Goal: Task Accomplishment & Management: Use online tool/utility

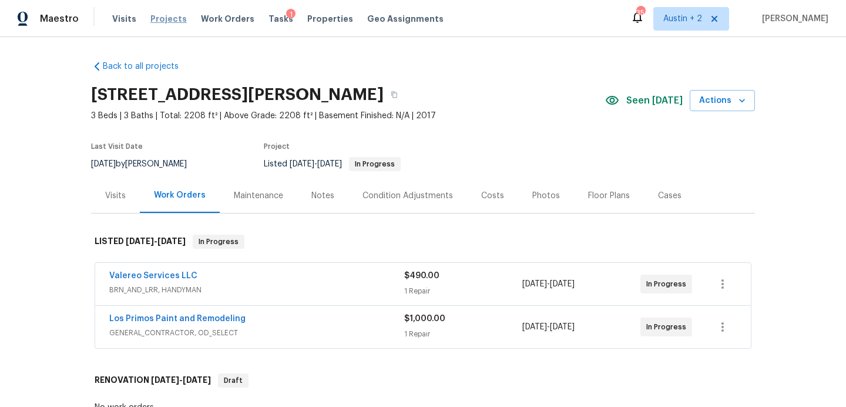
click at [165, 15] on span "Projects" at bounding box center [168, 19] width 36 height 12
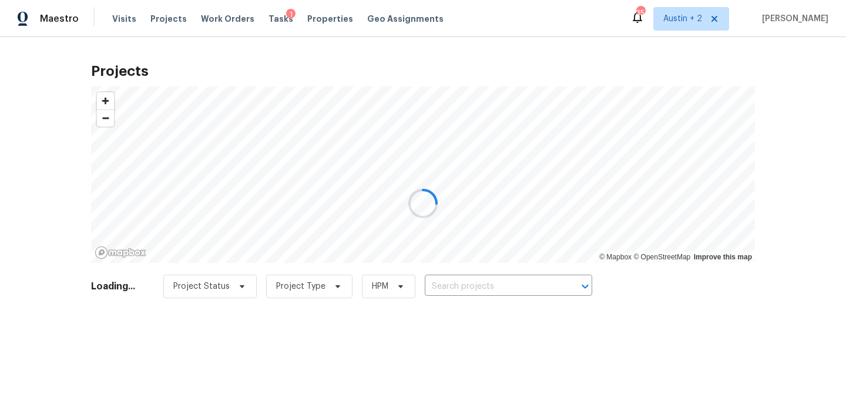
click at [455, 292] on div at bounding box center [423, 203] width 846 height 407
click at [460, 285] on div at bounding box center [423, 203] width 846 height 407
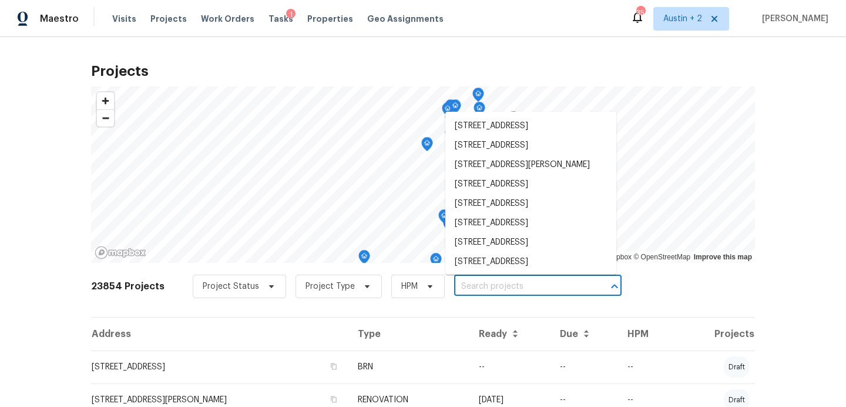
click at [474, 284] on input "text" at bounding box center [521, 286] width 135 height 18
paste input "3910 Hickory Rd, Temple, TX 76502"
type input "3910 Hickory Rd, Temple, TX 76502"
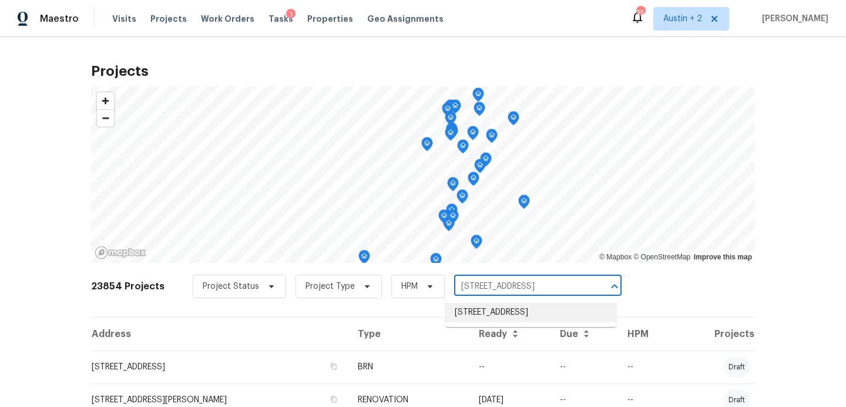
click at [491, 315] on li "3910 Hickory Rd, Temple, TX 76502" at bounding box center [531, 312] width 171 height 19
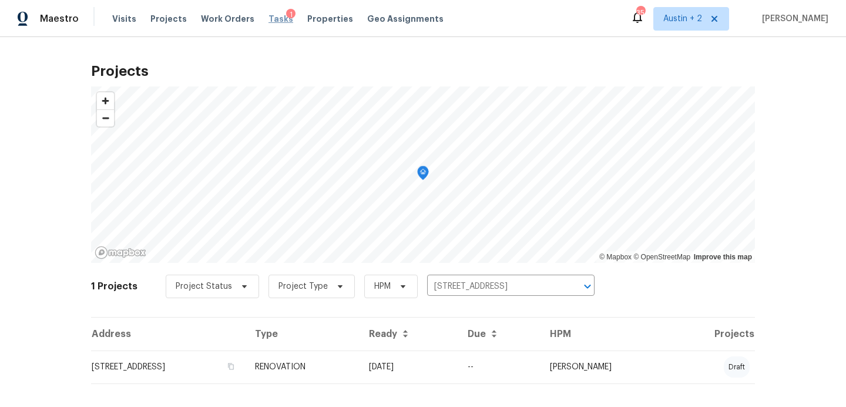
click at [274, 16] on span "Tasks" at bounding box center [281, 19] width 25 height 8
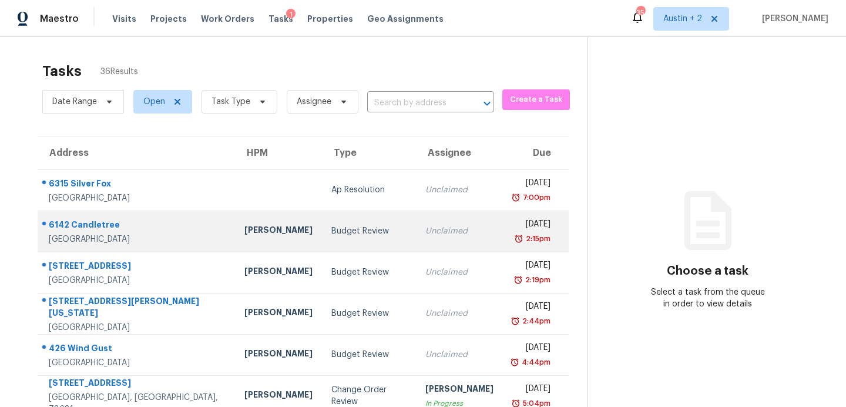
click at [332, 229] on div "Budget Review" at bounding box center [369, 231] width 75 height 12
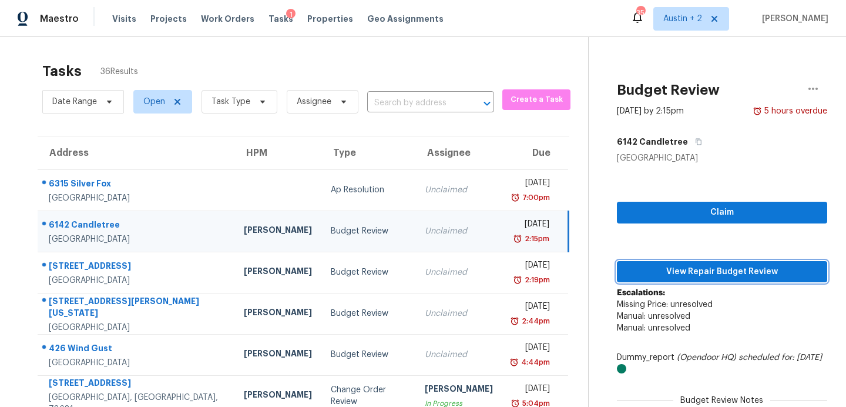
click at [706, 275] on span "View Repair Budget Review" at bounding box center [723, 272] width 192 height 15
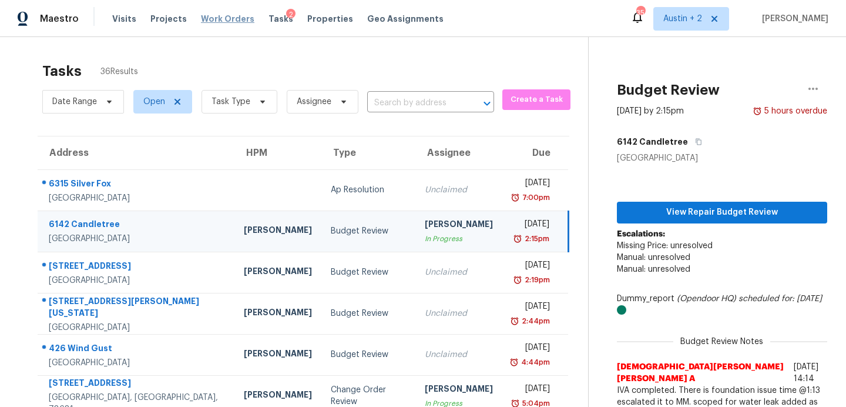
click at [230, 18] on span "Work Orders" at bounding box center [227, 19] width 53 height 12
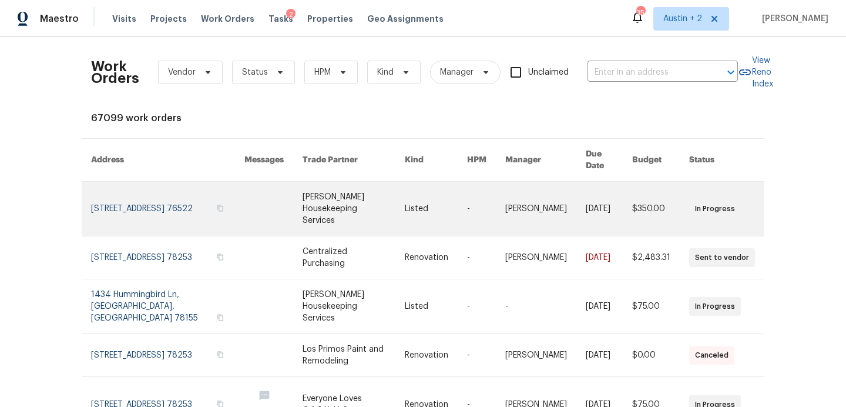
click at [303, 182] on link at bounding box center [354, 209] width 103 height 54
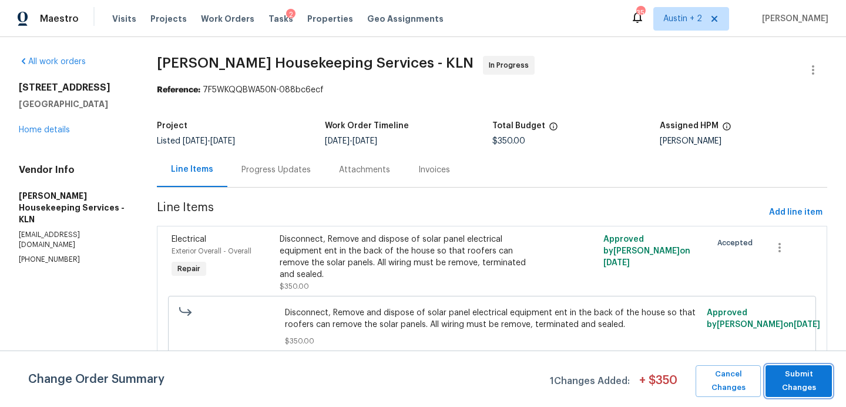
click at [799, 387] on span "Submit Changes" at bounding box center [799, 380] width 55 height 27
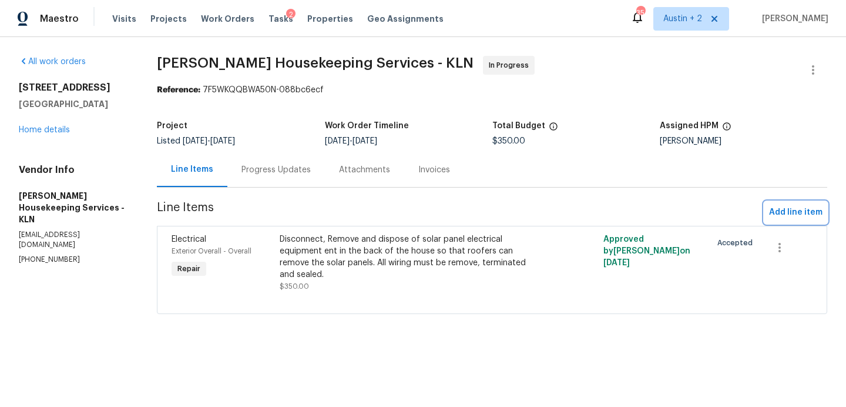
click at [801, 212] on span "Add line item" at bounding box center [795, 212] width 53 height 15
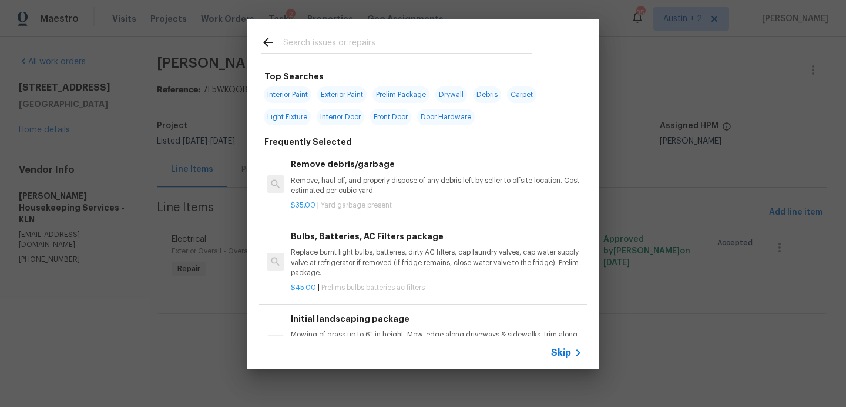
click at [400, 45] on input "text" at bounding box center [407, 44] width 249 height 18
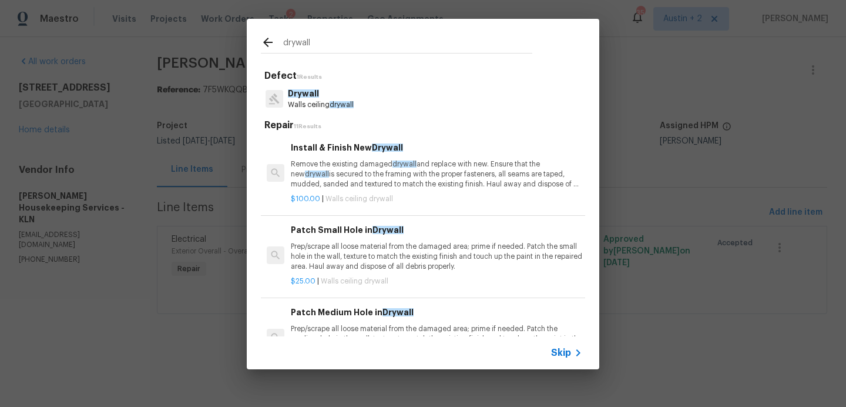
type input "drywall"
click at [430, 173] on p "Remove the existing damaged drywall and replace with new. Ensure that the new d…" at bounding box center [437, 174] width 292 height 30
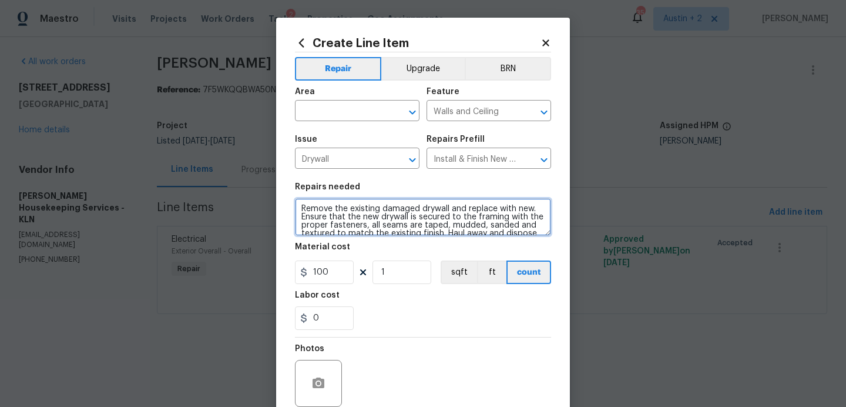
scroll to position [16, 0]
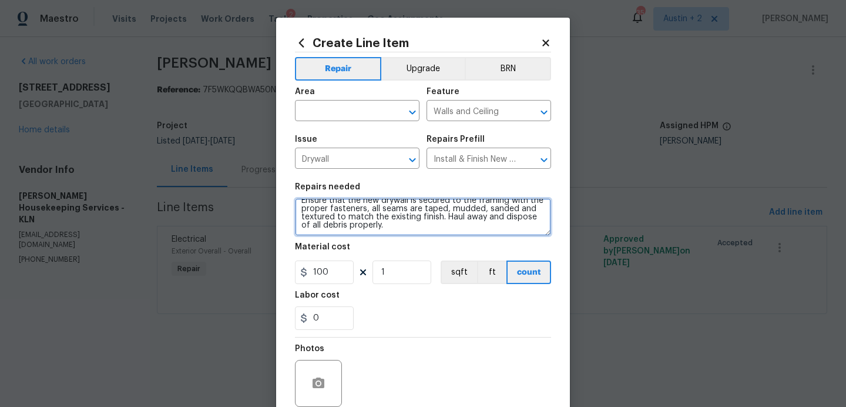
drag, startPoint x: 299, startPoint y: 208, endPoint x: 362, endPoint y: 309, distance: 119.4
click at [362, 309] on section "Repairs needed Remove the existing damaged drywall and replace with new. Ensure…" at bounding box center [423, 256] width 256 height 161
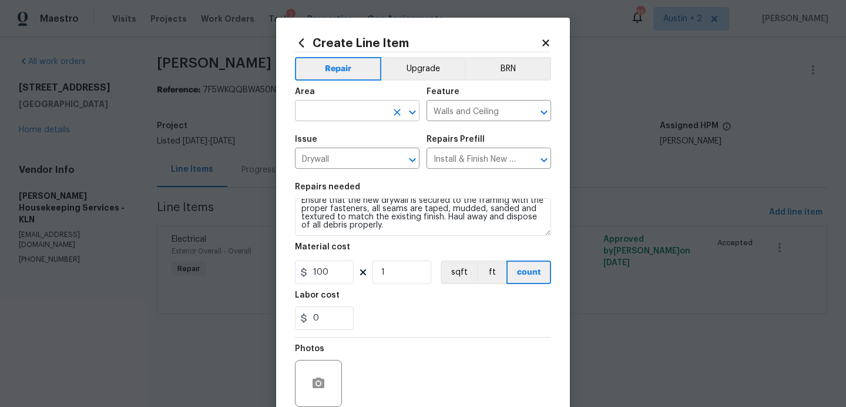
click at [353, 109] on input "text" at bounding box center [341, 112] width 92 height 18
click at [363, 160] on li "Exterior Overall" at bounding box center [357, 157] width 125 height 19
type input "Exterior Overall"
click at [451, 116] on input "Walls and Ceiling" at bounding box center [473, 112] width 92 height 18
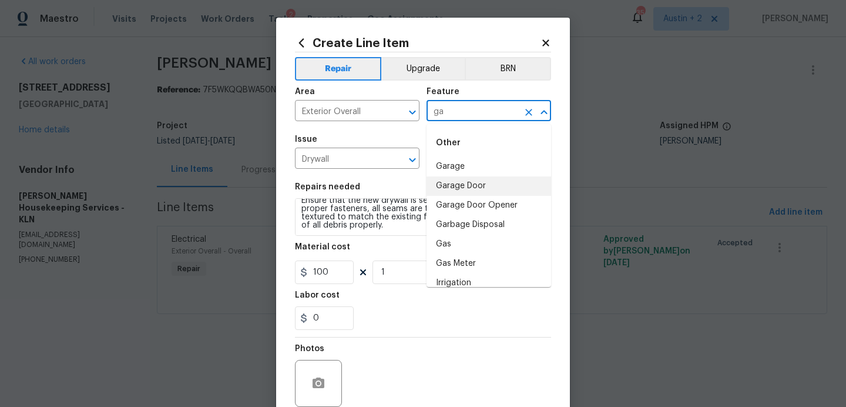
click at [471, 183] on li "Garage Door" at bounding box center [489, 185] width 125 height 19
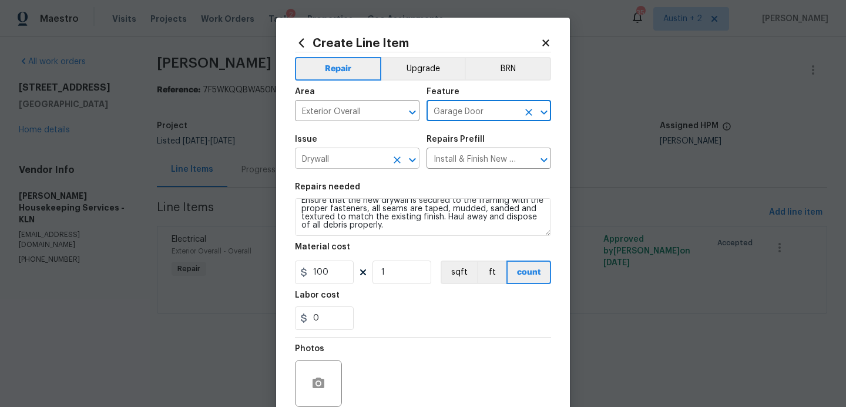
type input "Garage Door"
click at [356, 159] on input "Drywall" at bounding box center [341, 159] width 92 height 18
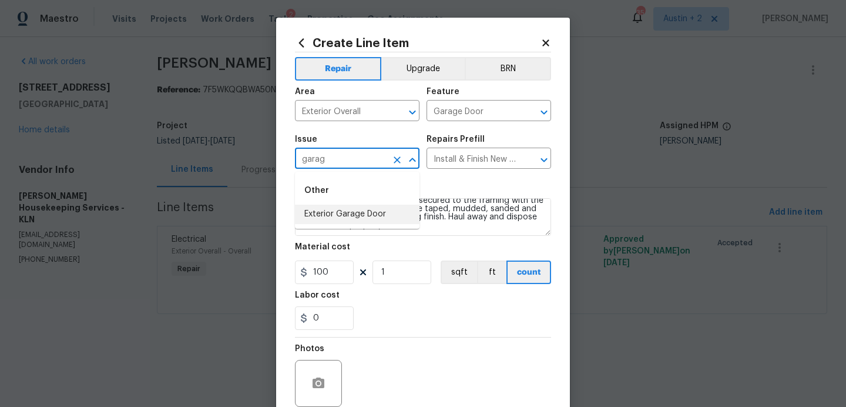
click at [364, 212] on li "Exterior Garage Door" at bounding box center [357, 214] width 125 height 19
type input "Exterior Garage Door"
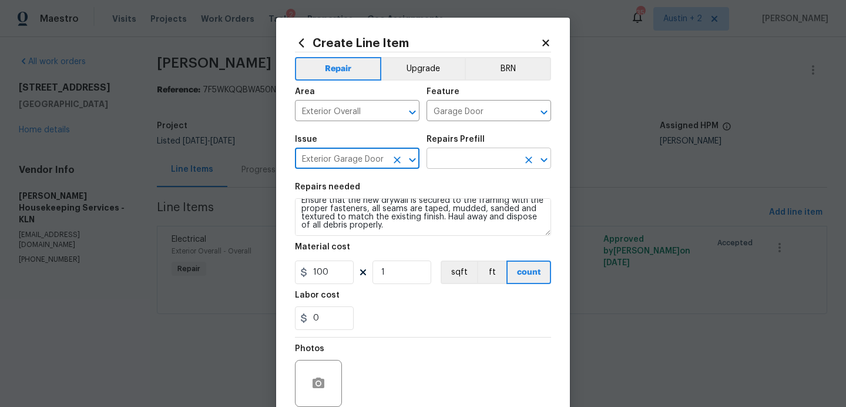
type input "Exterior Garage Door"
click at [461, 158] on input "text" at bounding box center [473, 159] width 92 height 18
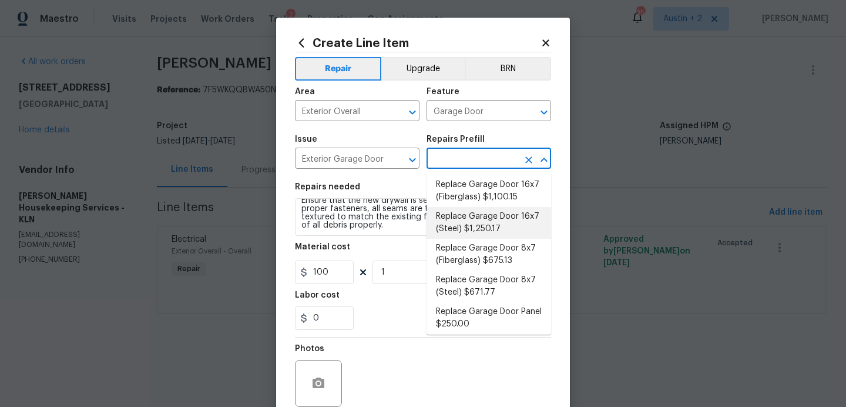
scroll to position [136, 0]
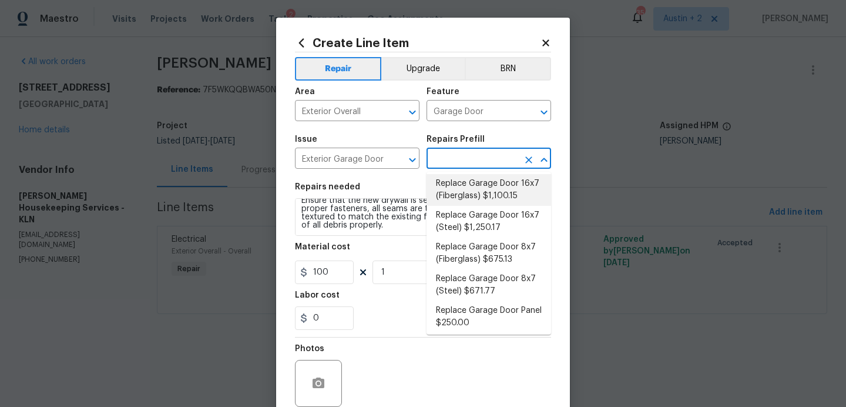
click at [503, 201] on li "Replace Garage Door 16x7 (Fiberglass) $1,100.15" at bounding box center [489, 190] width 125 height 32
type input "Interior Door"
type textarea "Remove the existing garage door and ALL of the existing hardware. Install new h…"
type input "Replace Garage Door 16x7 (Fiberglass) $1,100.15"
type input "1100.15"
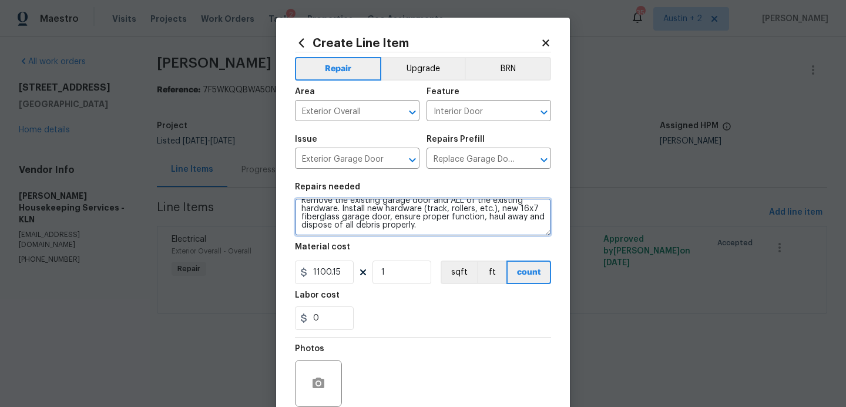
scroll to position [0, 0]
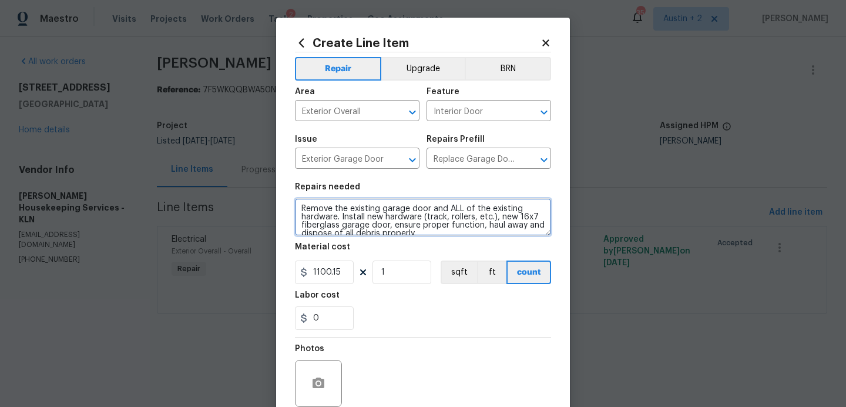
drag, startPoint x: 431, startPoint y: 229, endPoint x: 260, endPoint y: 186, distance: 176.9
click at [260, 186] on div "Create Line Item Repair Upgrade BRN Area Exterior Overall ​ Feature Interior Do…" at bounding box center [423, 203] width 846 height 407
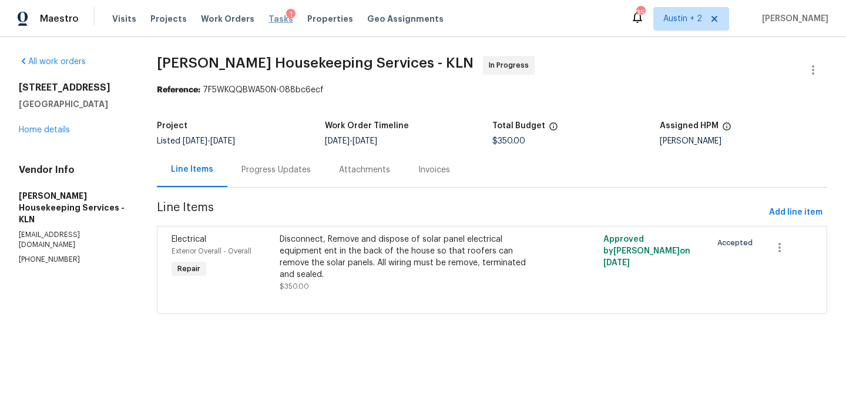
click at [269, 19] on span "Tasks" at bounding box center [281, 19] width 25 height 8
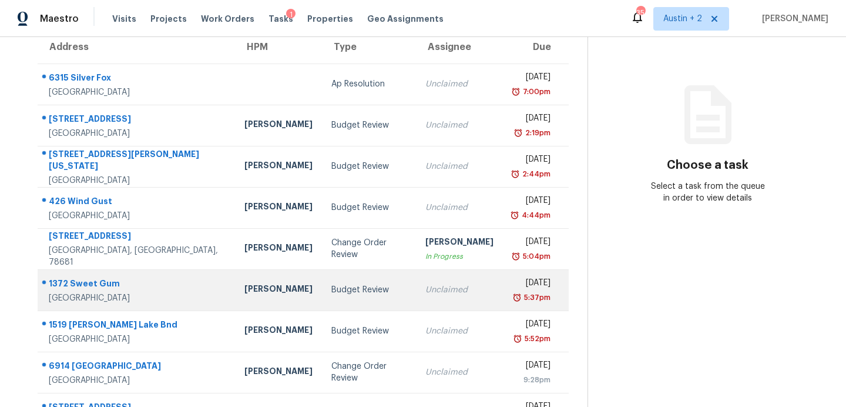
scroll to position [205, 0]
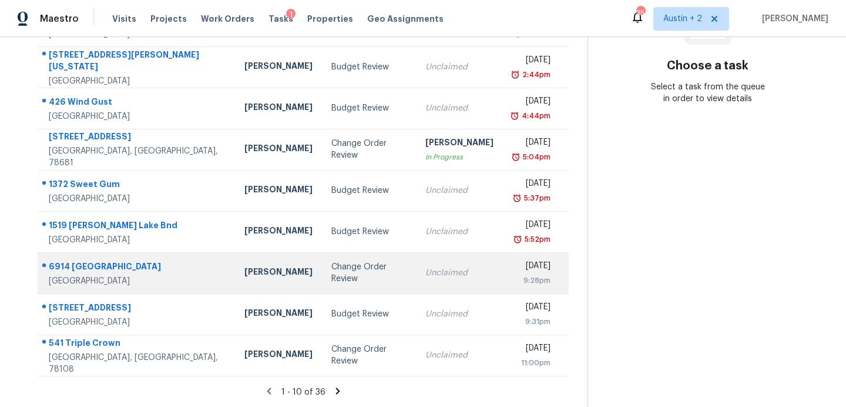
click at [332, 269] on div "Change Order Review" at bounding box center [369, 273] width 75 height 24
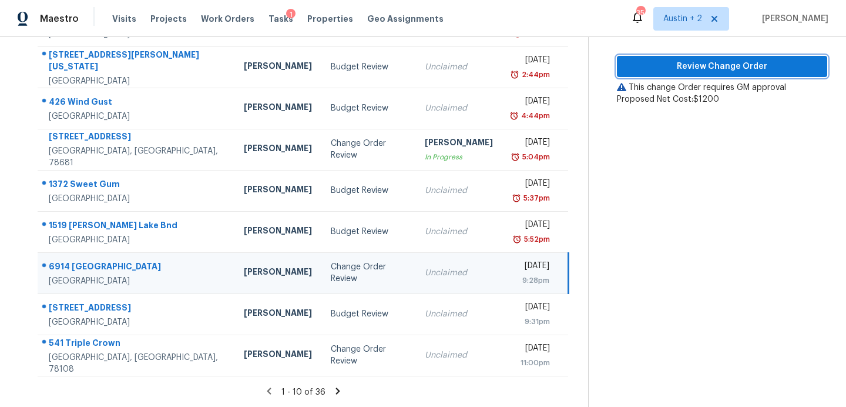
click at [673, 72] on span "Review Change Order" at bounding box center [723, 66] width 192 height 15
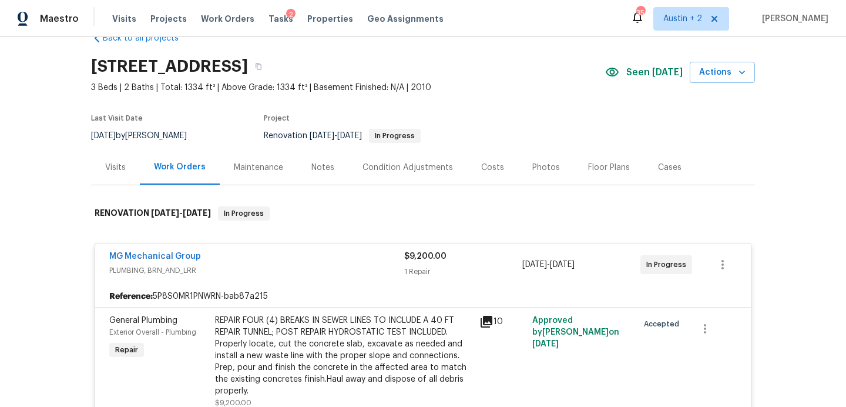
scroll to position [27, 0]
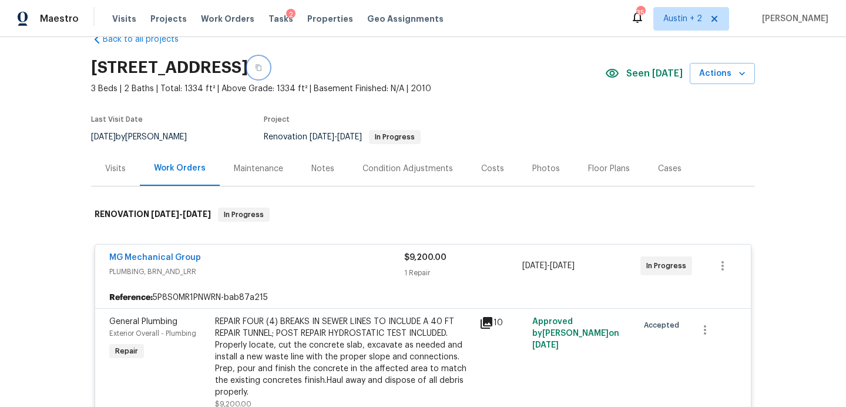
click at [262, 69] on icon "button" at bounding box center [258, 67] width 7 height 7
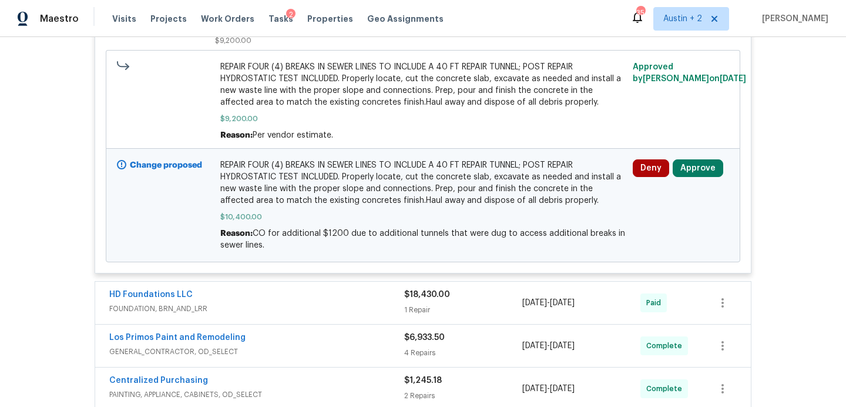
scroll to position [0, 0]
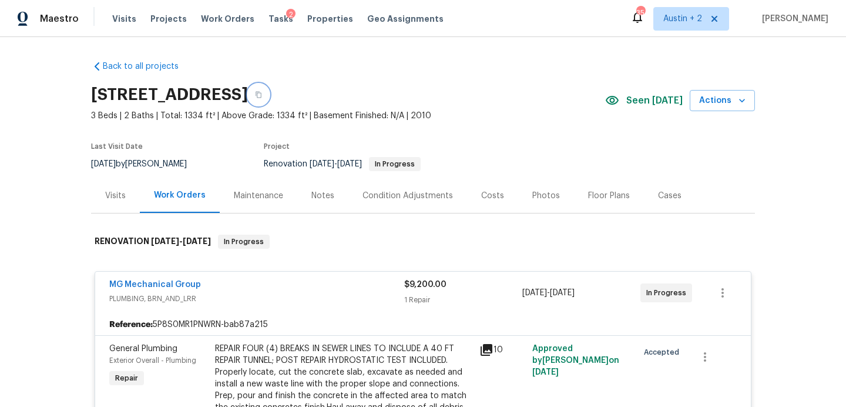
click at [262, 96] on icon "button" at bounding box center [258, 94] width 7 height 7
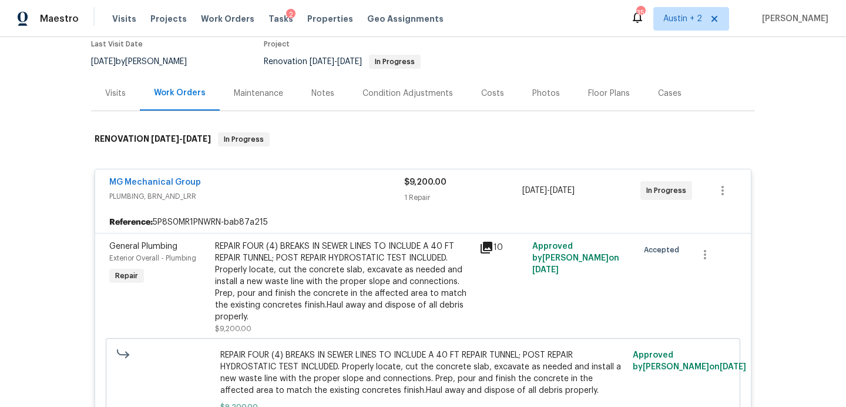
scroll to position [103, 0]
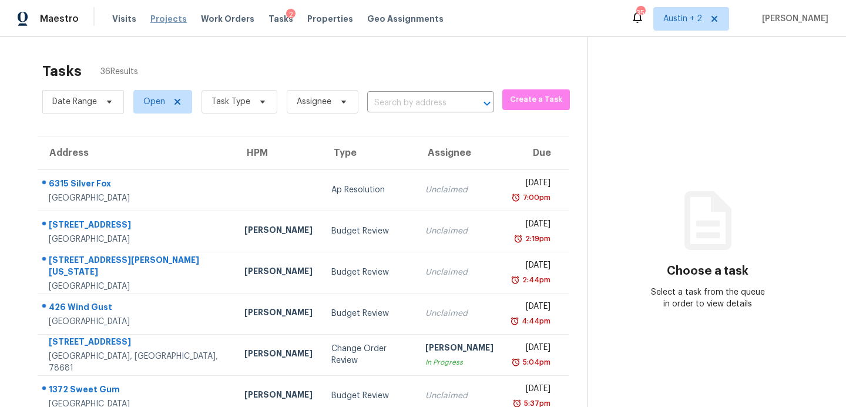
click at [162, 18] on span "Projects" at bounding box center [168, 19] width 36 height 12
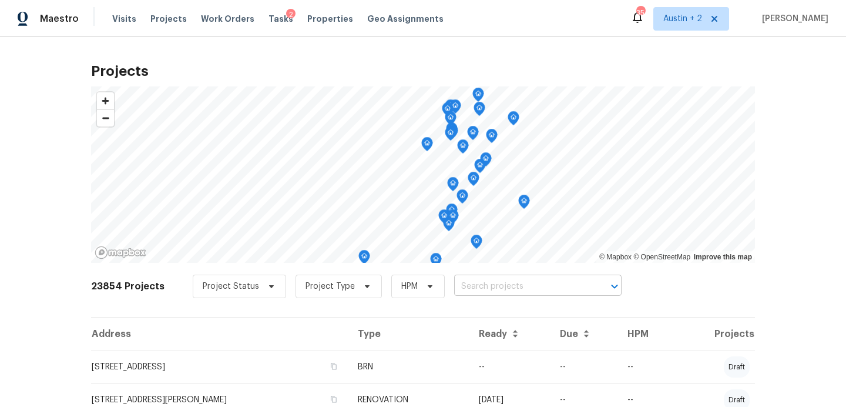
click at [480, 286] on input "text" at bounding box center [521, 286] width 135 height 18
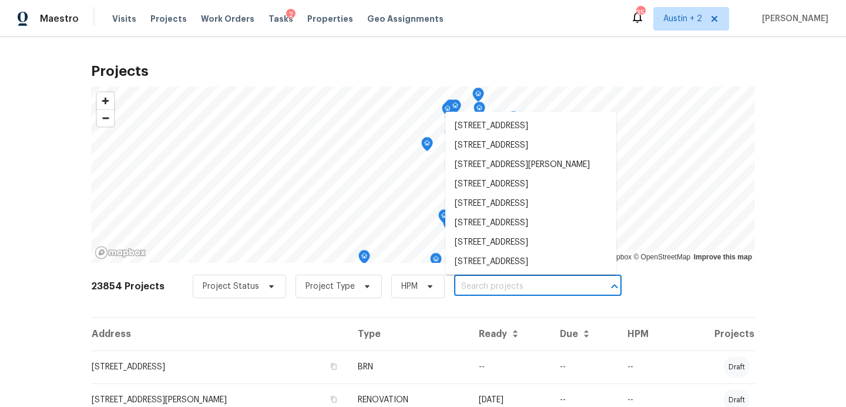
paste input "[STREET_ADDRESS]"
type input "[STREET_ADDRESS]"
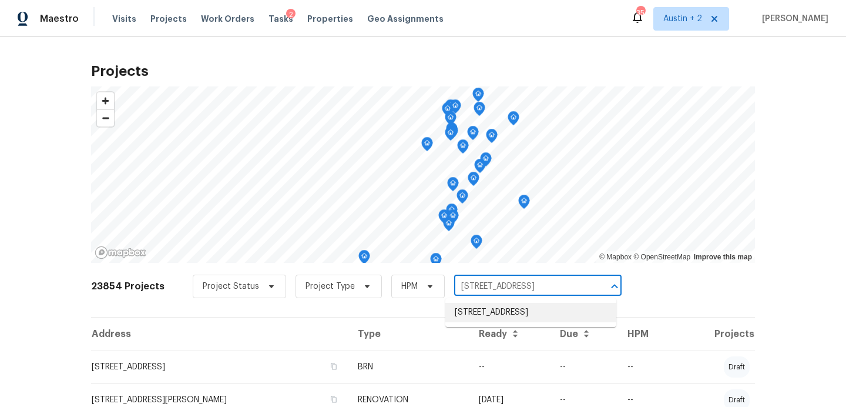
click at [487, 316] on li "3910 Hickory Rd, Temple, TX 76502" at bounding box center [531, 312] width 171 height 19
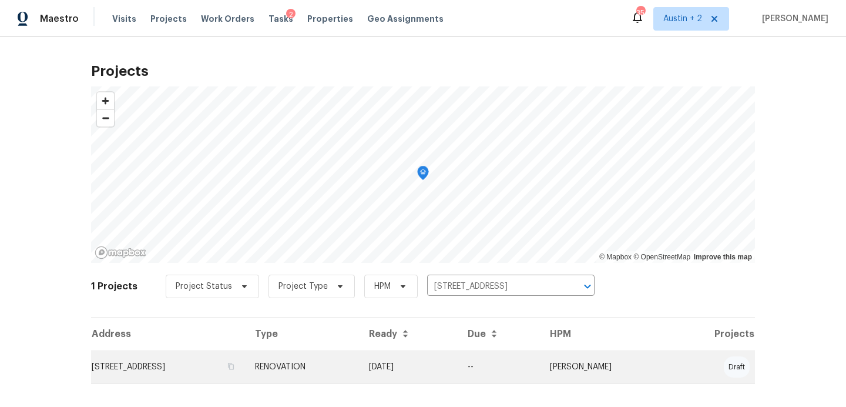
click at [185, 364] on td "3910 Hickory Rd, Temple, TX 76502" at bounding box center [168, 366] width 155 height 33
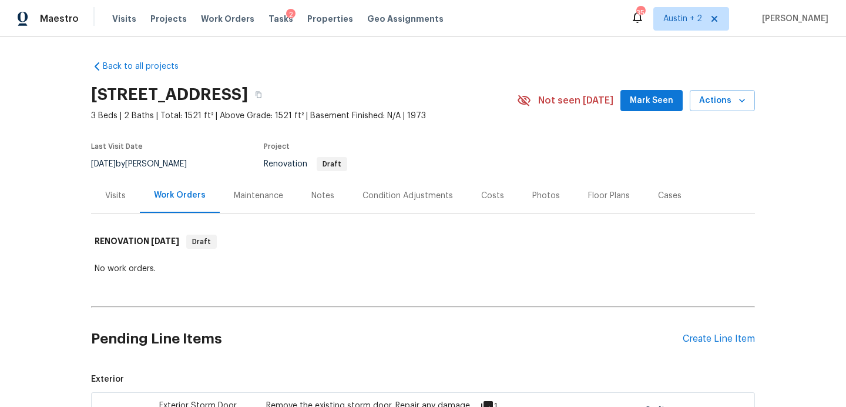
click at [647, 103] on span "Mark Seen" at bounding box center [651, 100] width 43 height 15
click at [705, 341] on div "Create Line Item" at bounding box center [719, 338] width 72 height 11
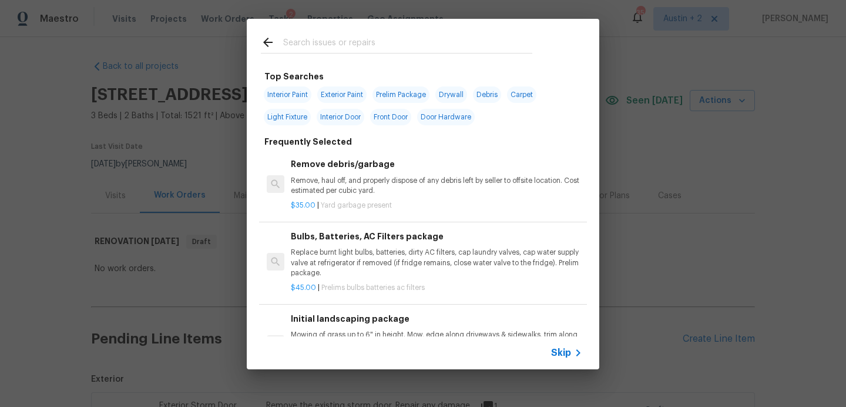
click at [328, 41] on input "text" at bounding box center [407, 44] width 249 height 18
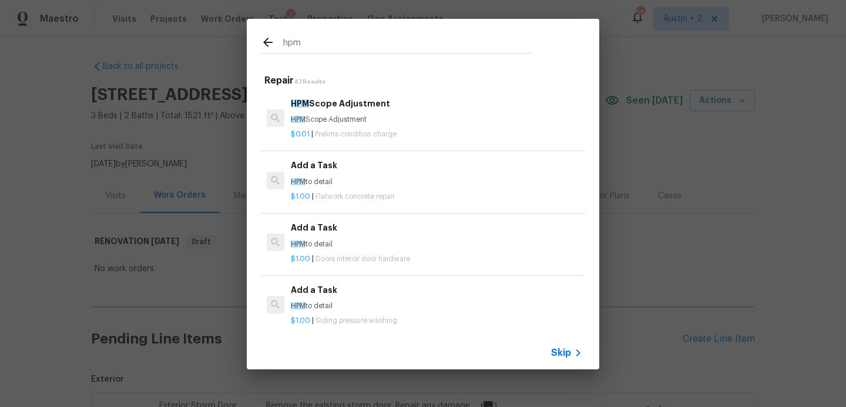
type input "hpm"
click at [338, 170] on h6 "Add a Task" at bounding box center [437, 165] width 292 height 13
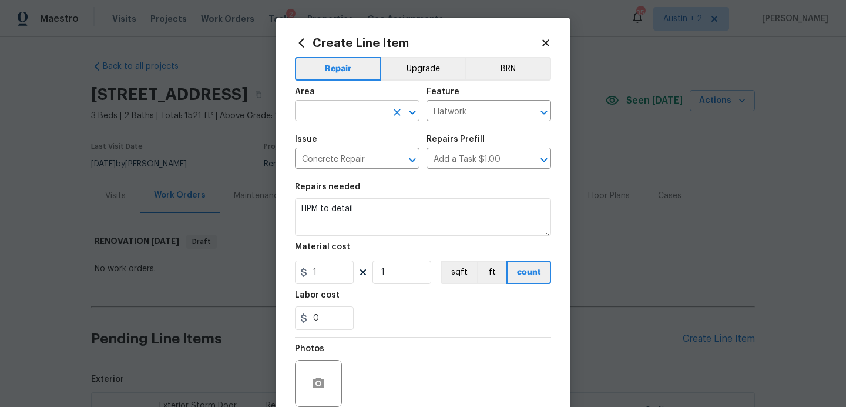
click at [347, 114] on input "text" at bounding box center [341, 112] width 92 height 18
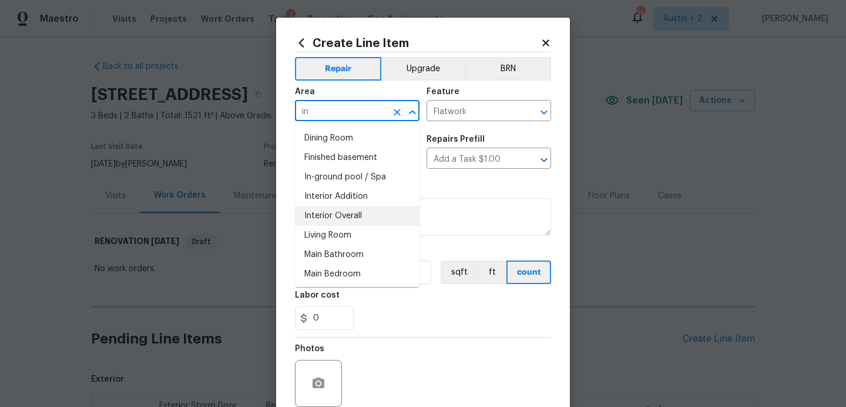
click at [352, 217] on li "Interior Overall" at bounding box center [357, 215] width 125 height 19
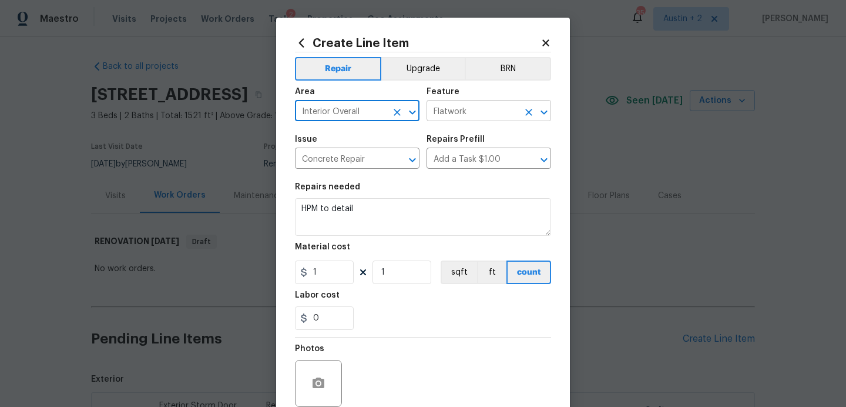
type input "Interior Overall"
click at [455, 113] on input "Flatwork" at bounding box center [473, 112] width 92 height 18
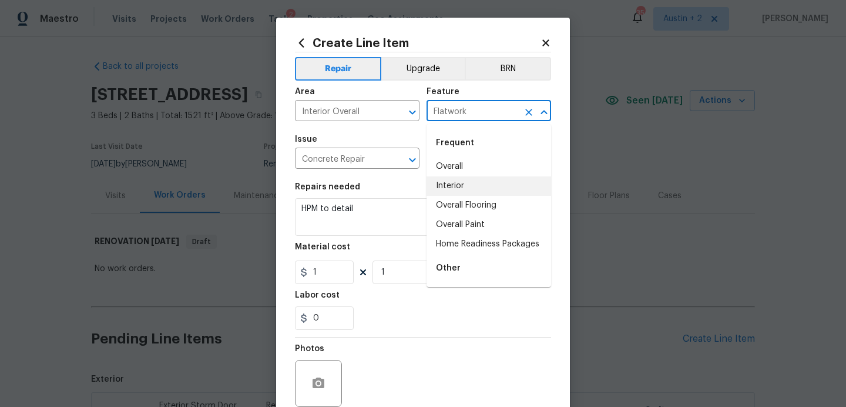
click at [460, 180] on li "Interior" at bounding box center [489, 185] width 125 height 19
type input "Interior"
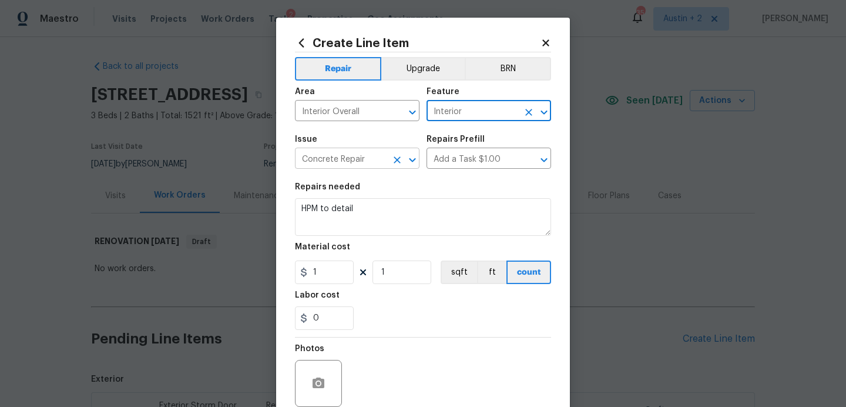
click at [364, 161] on input "Concrete Repair" at bounding box center [341, 159] width 92 height 18
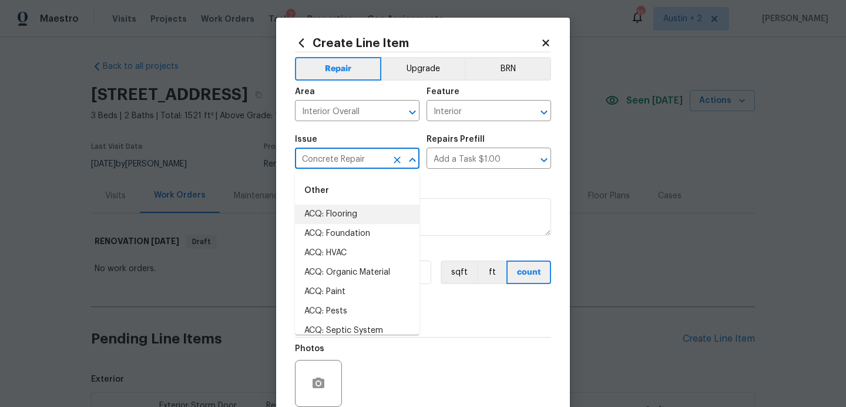
click at [355, 213] on li "ACQ: Flooring" at bounding box center [357, 214] width 125 height 19
type input "ACQ: Flooring"
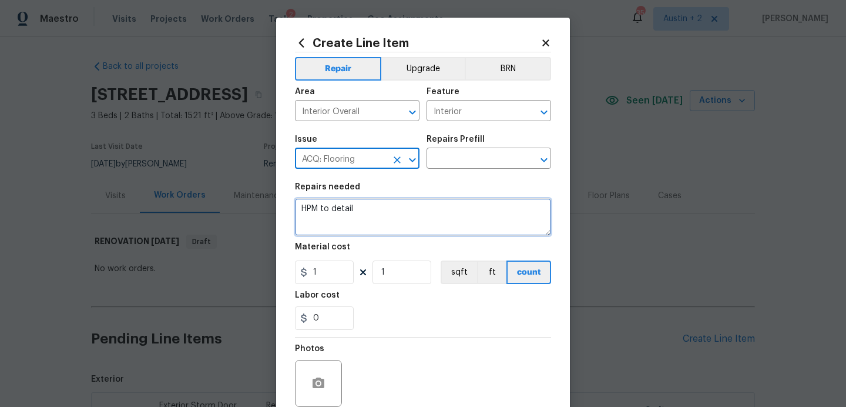
click at [363, 213] on textarea "HPM to detail" at bounding box center [423, 217] width 256 height 38
drag, startPoint x: 377, startPoint y: 213, endPoint x: 216, endPoint y: 196, distance: 162.0
click at [216, 196] on div "Create Line Item Repair Upgrade BRN Area Interior Overall ​ Feature Interior ​ …" at bounding box center [423, 203] width 846 height 407
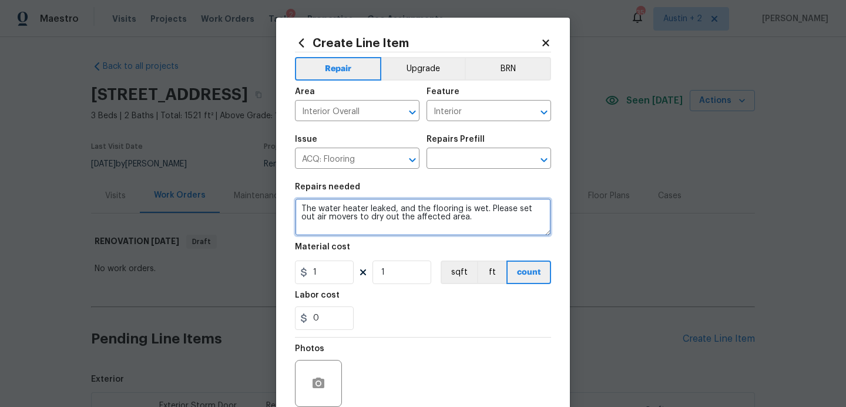
type textarea "The water heater leaked, and the flooring is wet. Please set out air movers to …"
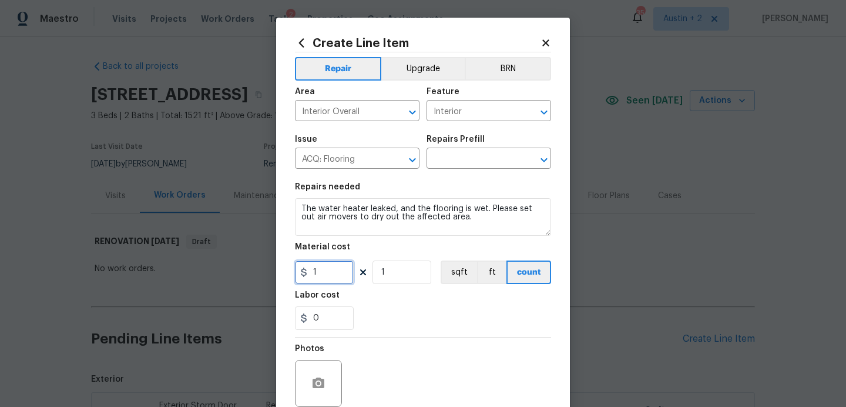
drag, startPoint x: 329, startPoint y: 273, endPoint x: 273, endPoint y: 267, distance: 56.1
click at [275, 269] on div "Create Line Item Repair Upgrade BRN Area Interior Overall ​ Feature Interior ​ …" at bounding box center [423, 203] width 846 height 407
drag, startPoint x: 338, startPoint y: 274, endPoint x: 271, endPoint y: 266, distance: 67.4
click at [271, 267] on div "Create Line Item Repair Upgrade BRN Area Interior Overall ​ Feature Interior ​ …" at bounding box center [423, 203] width 846 height 407
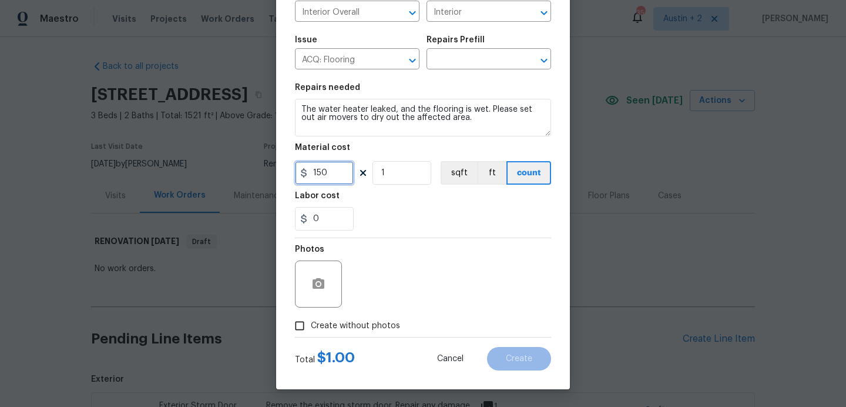
type input "150"
click at [337, 324] on span "Create without photos" at bounding box center [355, 326] width 89 height 12
click at [311, 324] on input "Create without photos" at bounding box center [300, 325] width 22 height 22
checkbox input "true"
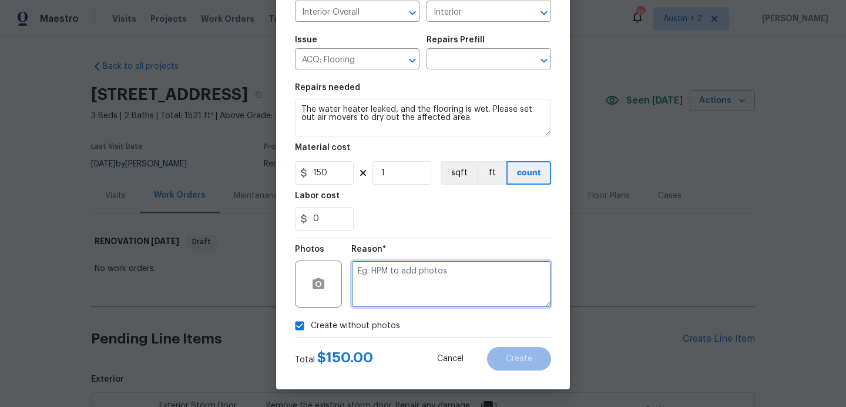
click at [419, 275] on textarea at bounding box center [452, 283] width 200 height 47
type textarea "will add"
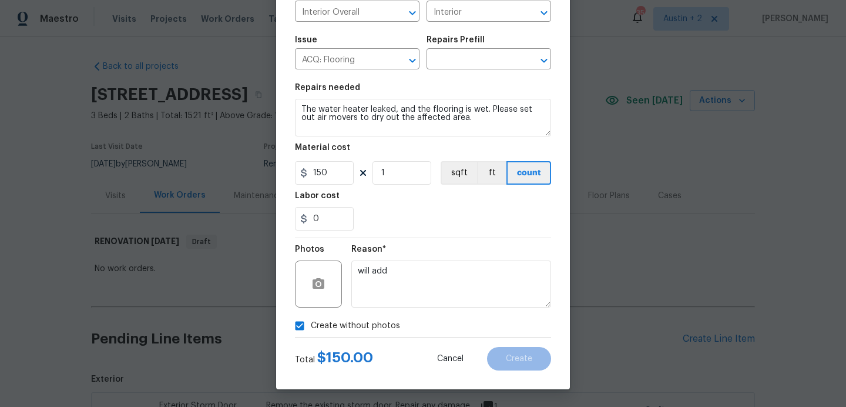
click at [474, 313] on div "Reason* will add" at bounding box center [452, 276] width 200 height 76
drag, startPoint x: 328, startPoint y: 178, endPoint x: 279, endPoint y: 167, distance: 50.5
click at [279, 168] on div "Create Line Item Repair Upgrade BRN Area Interior Overall ​ Feature Interior ​ …" at bounding box center [423, 153] width 294 height 471
type input "75"
click at [418, 273] on textarea "will add" at bounding box center [452, 283] width 200 height 47
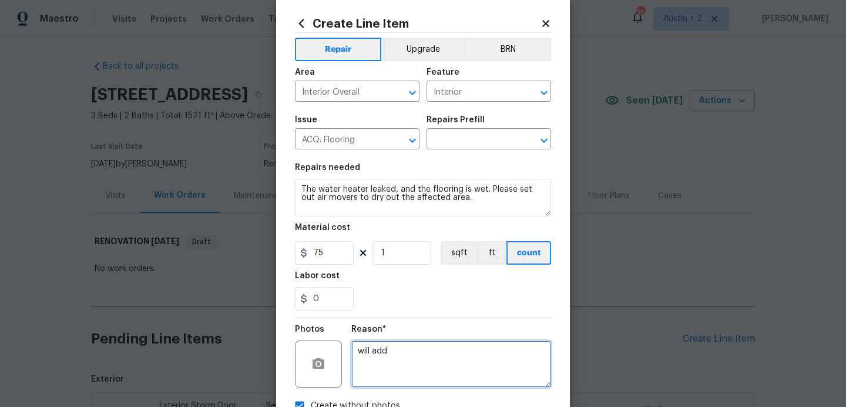
scroll to position [16, 0]
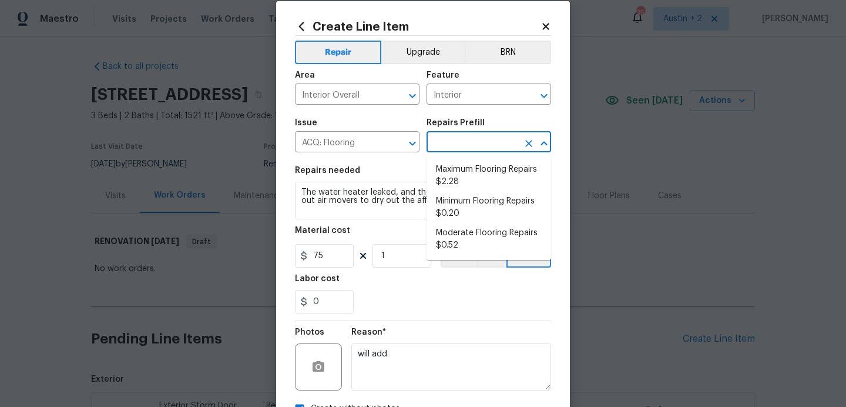
click at [479, 143] on input "text" at bounding box center [473, 143] width 92 height 18
click at [485, 216] on li "Minimum Flooring Repairs $0.20" at bounding box center [489, 208] width 125 height 32
type input "Acquisition"
type input "Minimum Flooring Repairs $0.20"
type textarea "Acquisition Scope: Minimum flooring repairs"
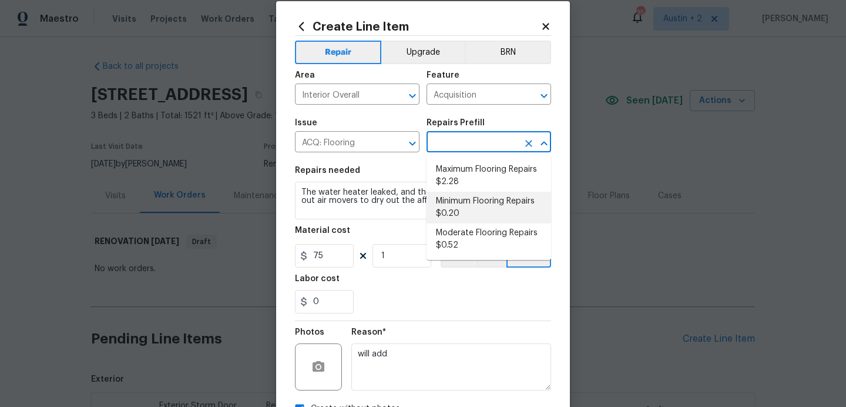
type input "0.2"
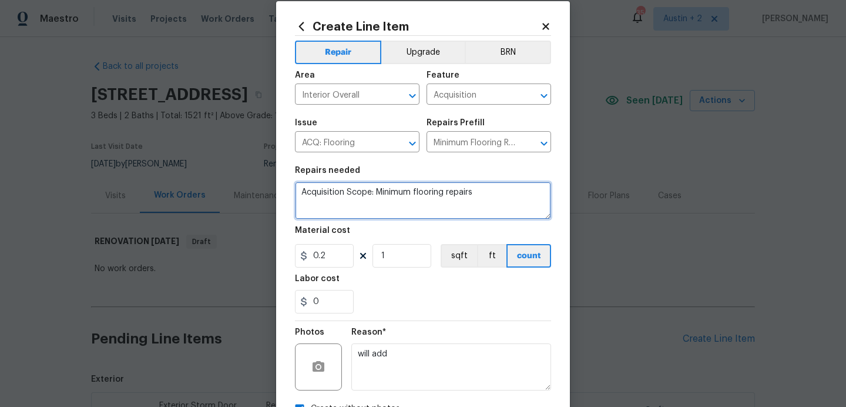
drag, startPoint x: 493, startPoint y: 206, endPoint x: 215, endPoint y: 157, distance: 282.4
click at [216, 159] on div "Create Line Item Repair Upgrade BRN Area Interior Overall ​ Feature Acquisition…" at bounding box center [423, 203] width 846 height 407
type textarea "The water heater leaked. Please set out air movers to dry the affected areas."
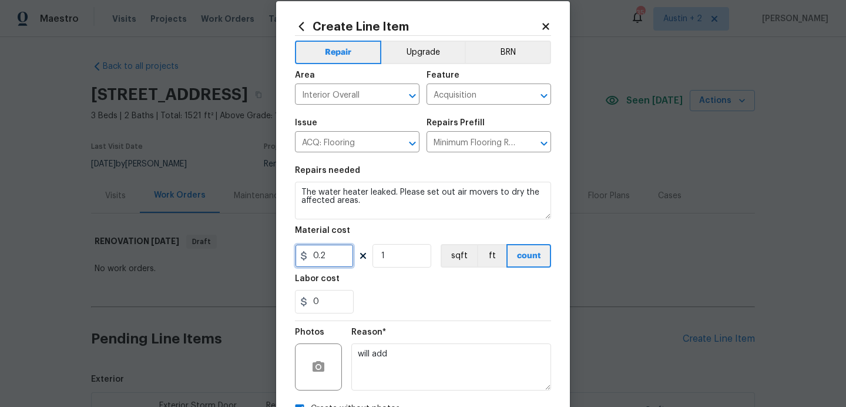
drag, startPoint x: 337, startPoint y: 257, endPoint x: 239, endPoint y: 247, distance: 98.7
click at [241, 249] on div "Create Line Item Repair Upgrade BRN Area Interior Overall ​ Feature Acquisition…" at bounding box center [423, 203] width 846 height 407
type input "75"
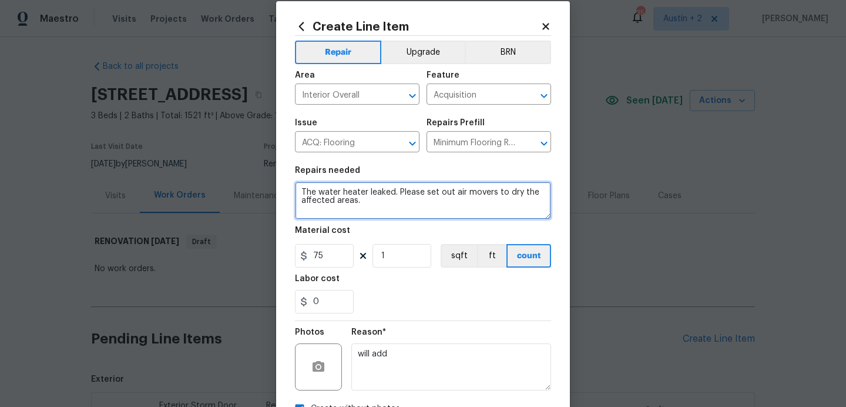
click at [383, 209] on textarea "The water heater leaked. Please set out air movers to dry the affected areas." at bounding box center [423, 201] width 256 height 38
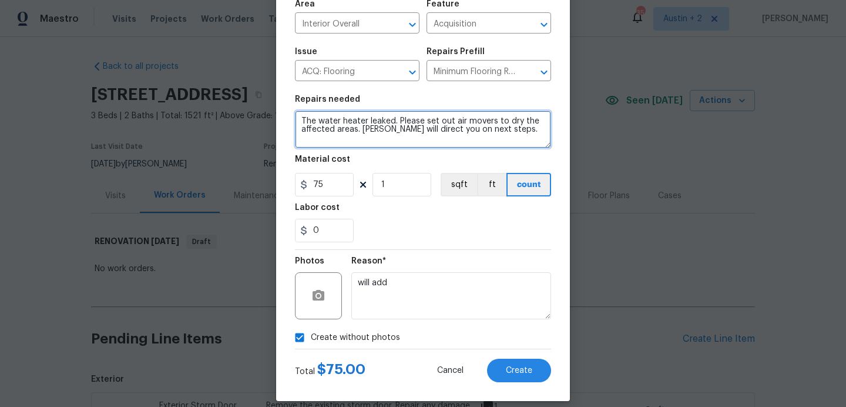
scroll to position [92, 0]
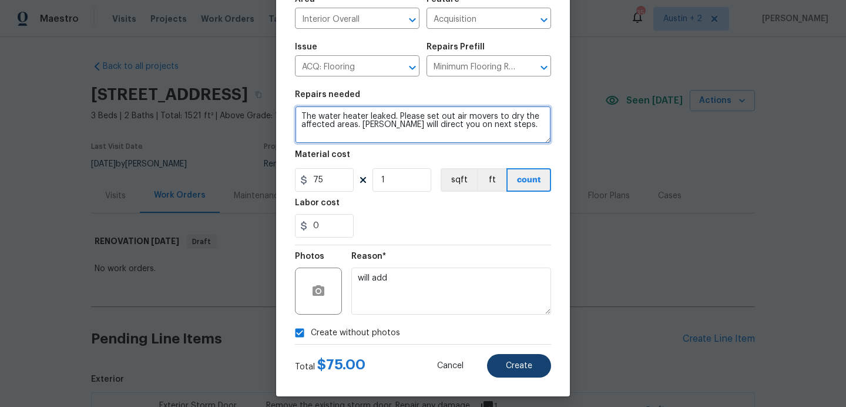
type textarea "The water heater leaked. Please set out air movers to dry the affected areas. N…"
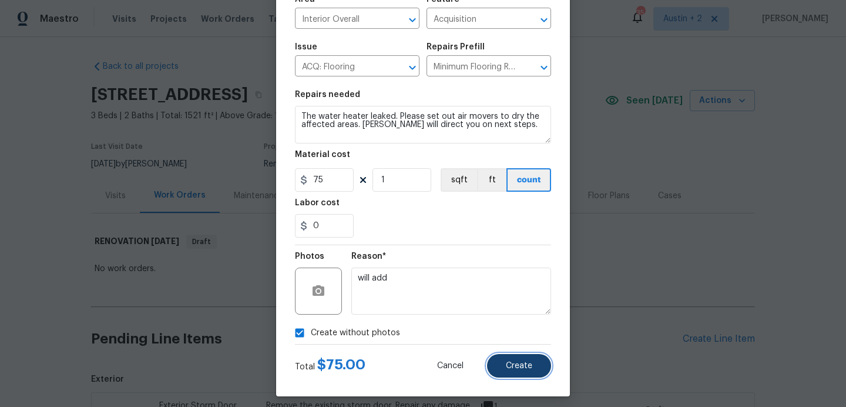
click at [513, 369] on span "Create" at bounding box center [519, 366] width 26 height 9
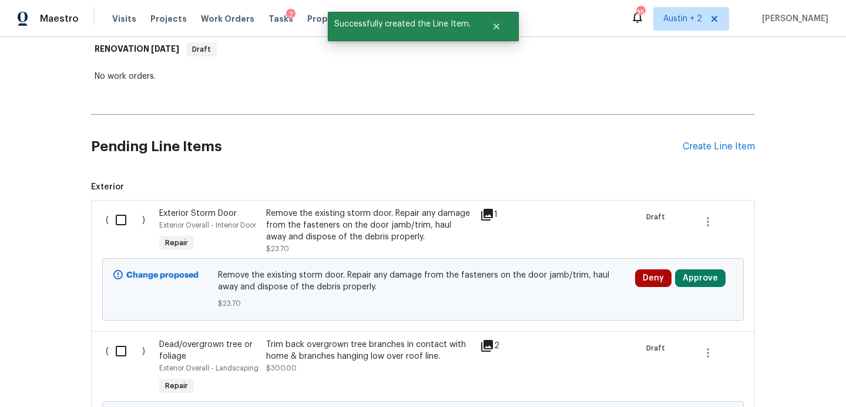
scroll to position [193, 0]
click at [698, 278] on button "Approve" at bounding box center [700, 277] width 51 height 18
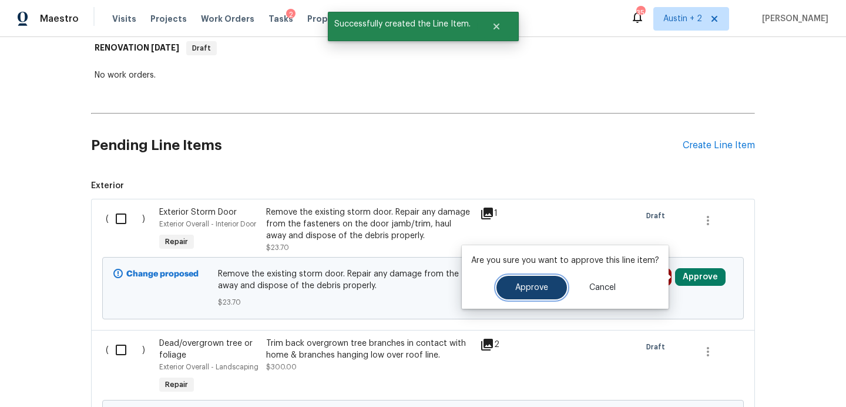
click at [526, 283] on span "Approve" at bounding box center [532, 287] width 33 height 9
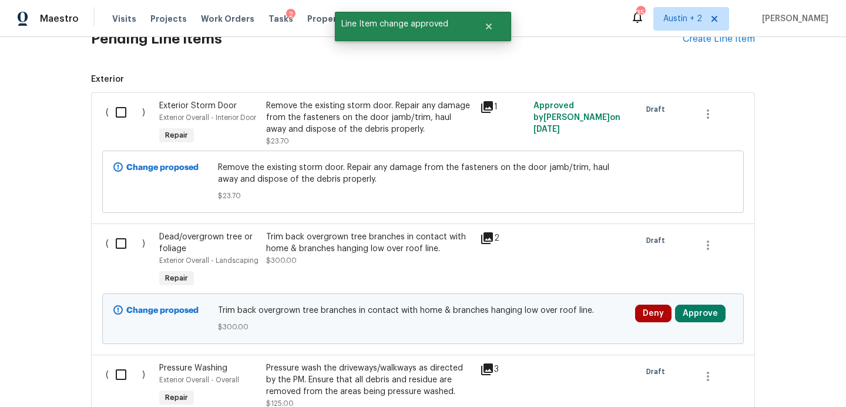
scroll to position [309, 0]
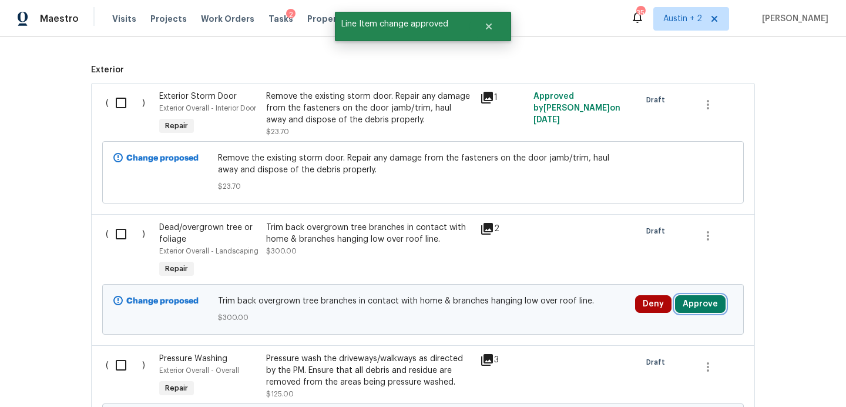
click at [684, 299] on button "Approve" at bounding box center [700, 304] width 51 height 18
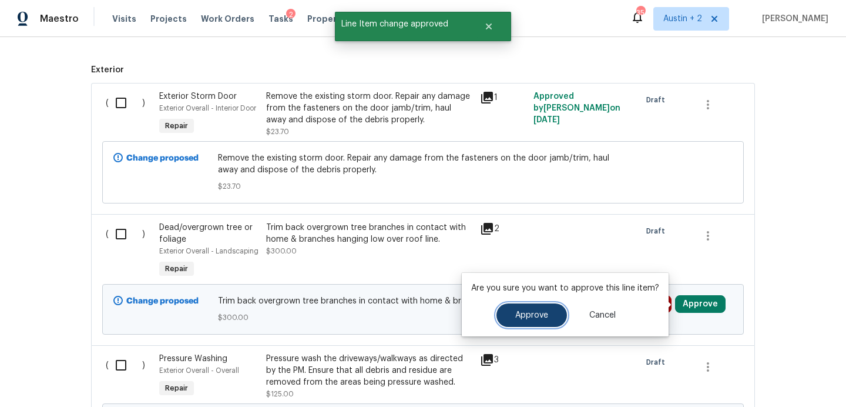
click at [540, 323] on button "Approve" at bounding box center [532, 315] width 71 height 24
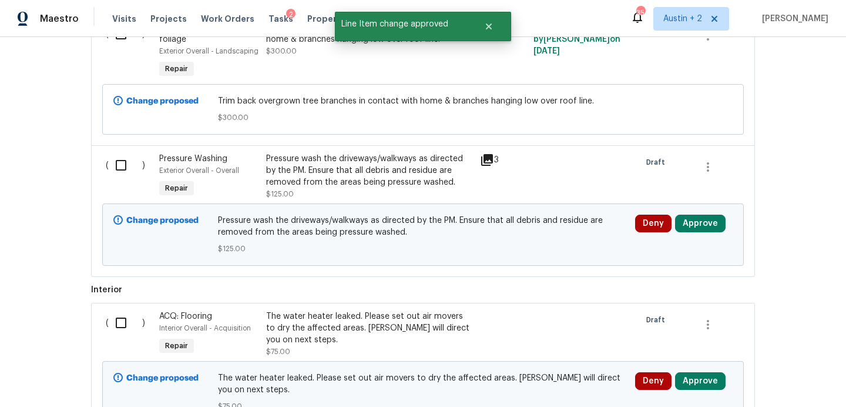
scroll to position [511, 0]
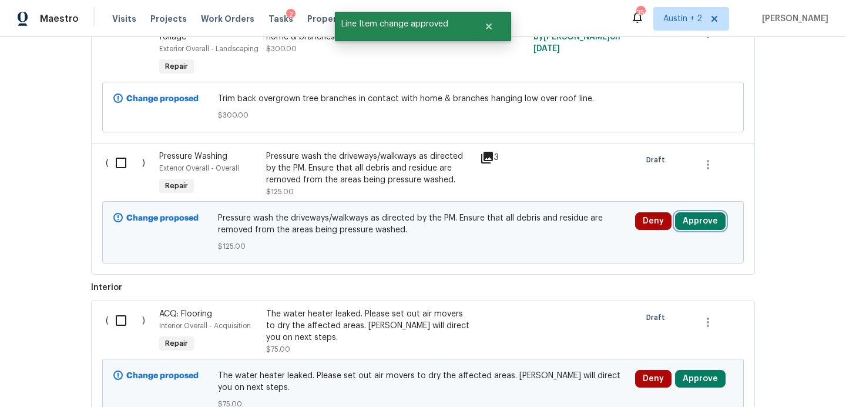
click at [678, 222] on button "Approve" at bounding box center [700, 221] width 51 height 18
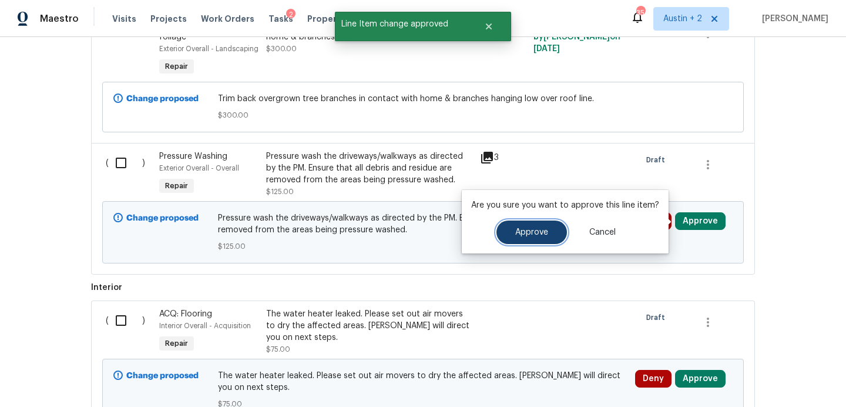
click at [532, 231] on span "Approve" at bounding box center [532, 232] width 33 height 9
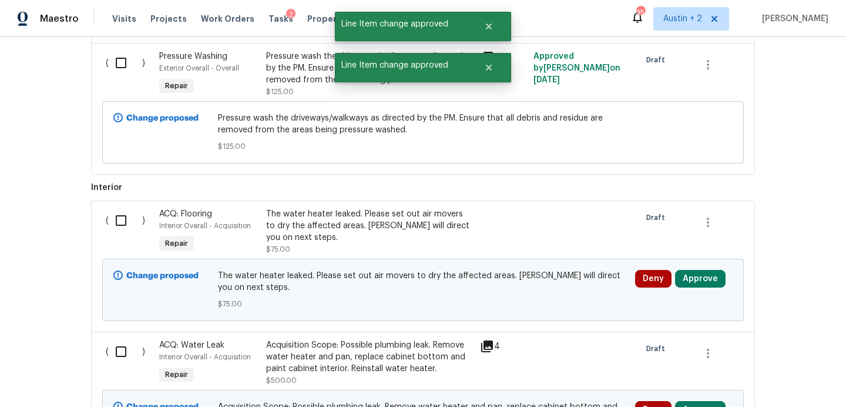
scroll to position [625, 0]
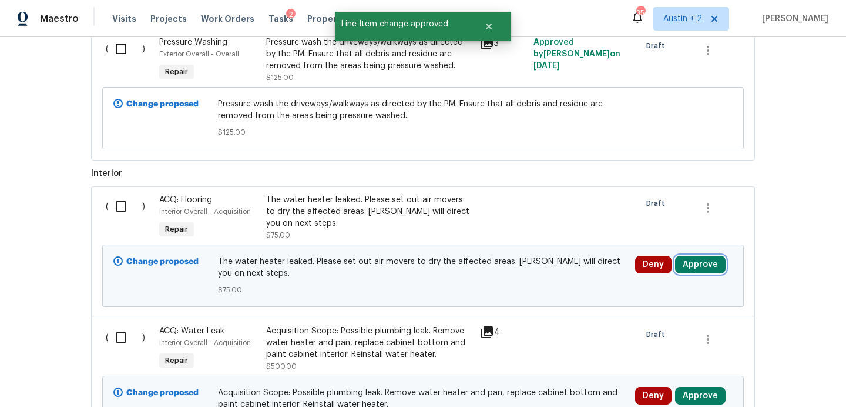
click at [699, 262] on button "Approve" at bounding box center [700, 265] width 51 height 18
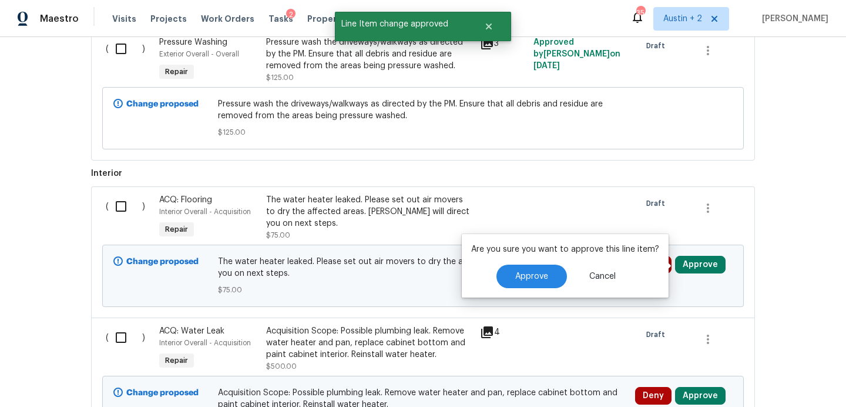
click at [528, 290] on div "Are you sure you want to approve this line item? Approve Cancel" at bounding box center [565, 265] width 207 height 63
click at [520, 280] on span "Approve" at bounding box center [532, 276] width 33 height 9
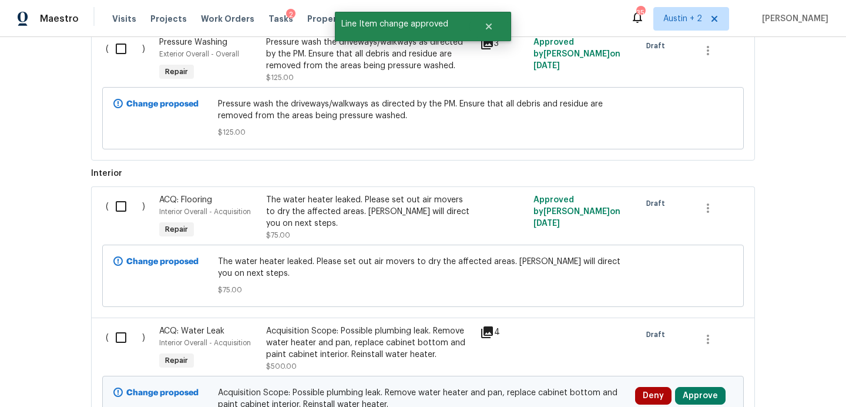
click at [122, 208] on input "checkbox" at bounding box center [126, 206] width 34 height 25
checkbox input "true"
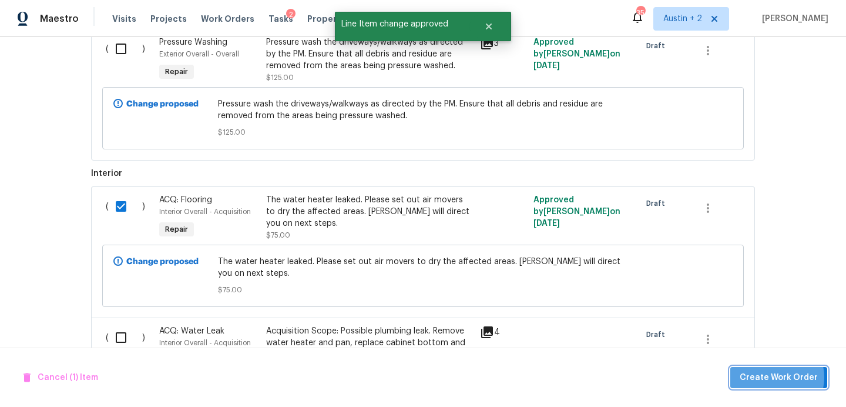
click at [779, 377] on span "Create Work Order" at bounding box center [779, 377] width 78 height 15
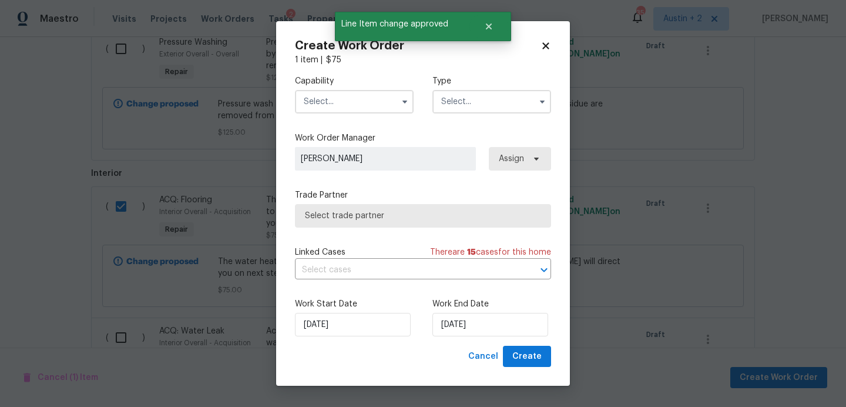
click at [370, 105] on input "text" at bounding box center [354, 102] width 119 height 24
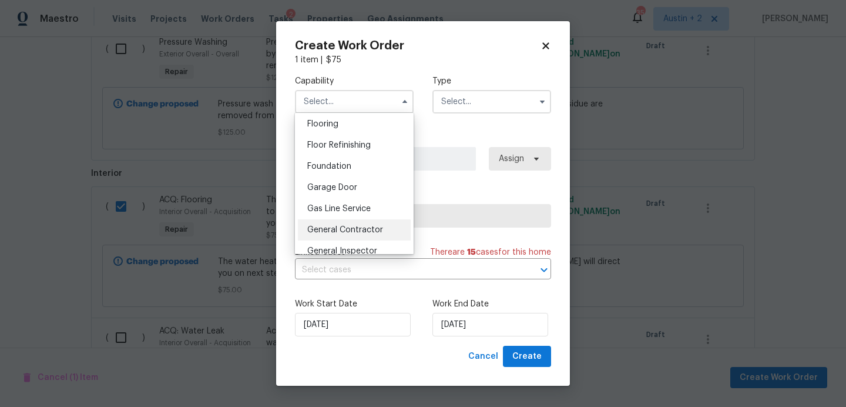
scroll to position [459, 0]
click at [360, 234] on div "General Contractor" at bounding box center [354, 229] width 113 height 21
type input "General Contractor"
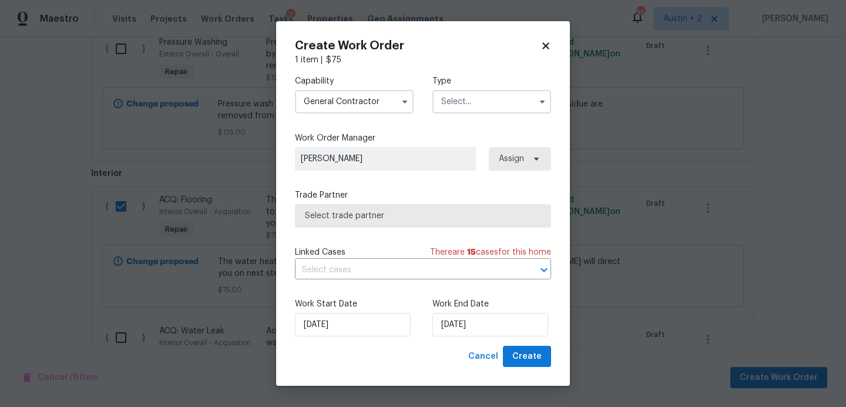
click at [497, 106] on input "text" at bounding box center [492, 102] width 119 height 24
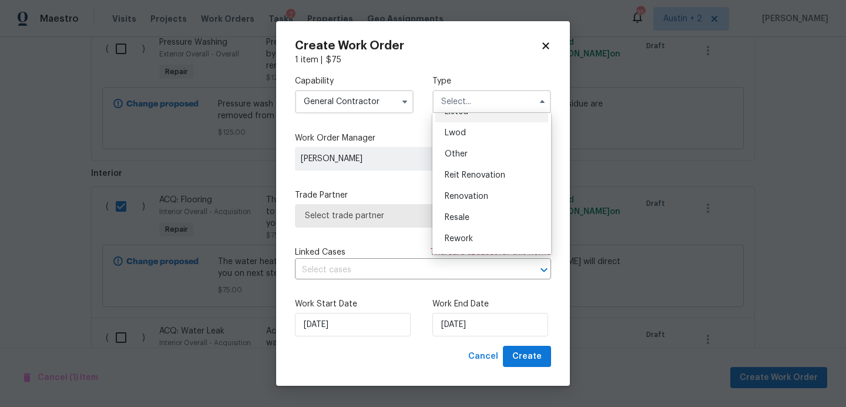
scroll to position [129, 0]
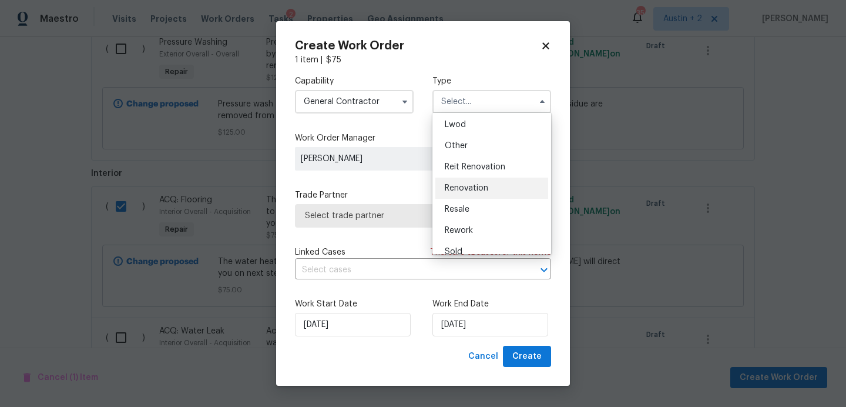
click at [473, 190] on span "Renovation" at bounding box center [466, 188] width 43 height 8
type input "Renovation"
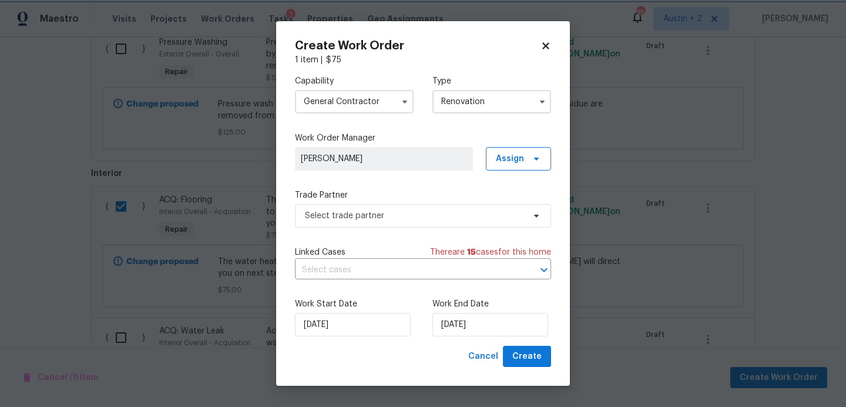
scroll to position [0, 0]
click at [412, 211] on span "Select trade partner" at bounding box center [414, 216] width 219 height 12
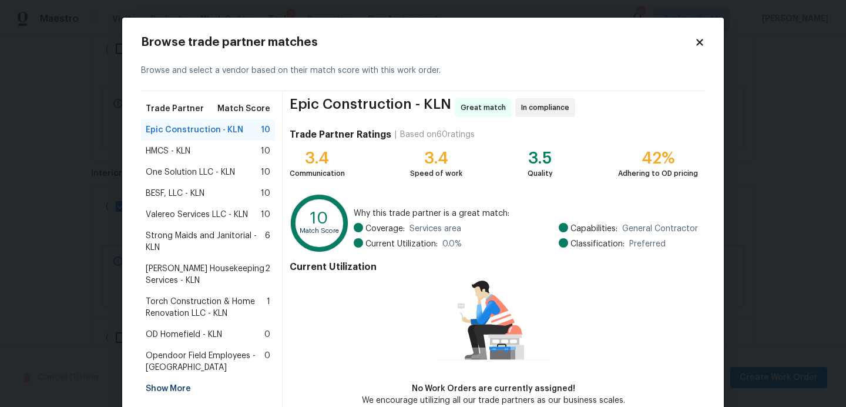
scroll to position [63, 0]
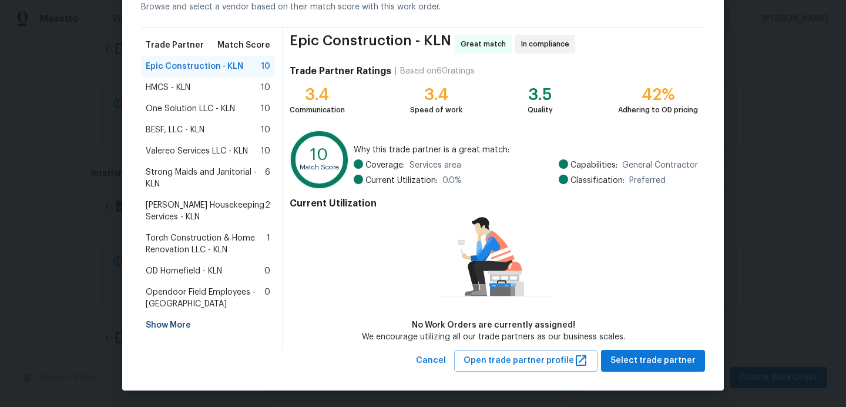
click at [225, 212] on span "Arelis Housekeeping Services - KLN" at bounding box center [205, 211] width 119 height 24
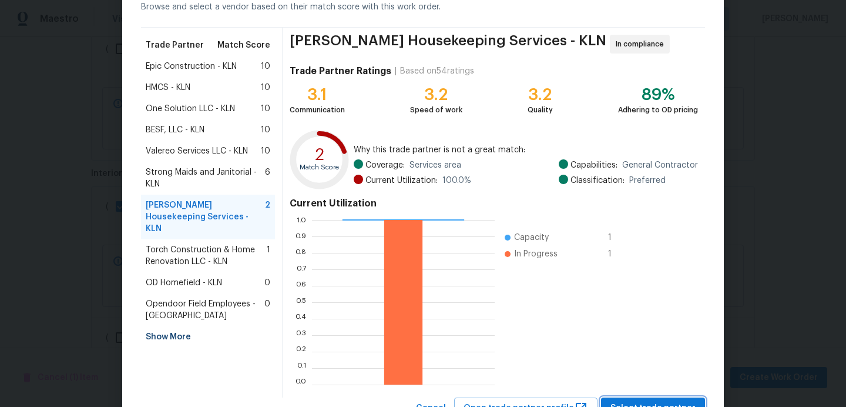
click at [658, 402] on span "Select trade partner" at bounding box center [653, 408] width 85 height 15
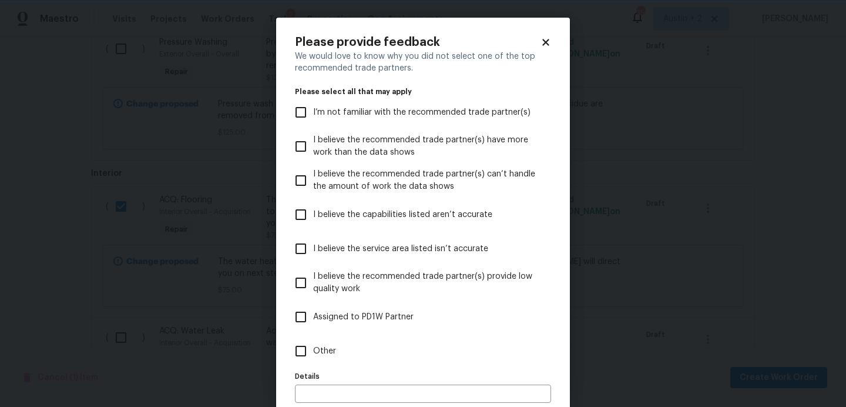
scroll to position [59, 0]
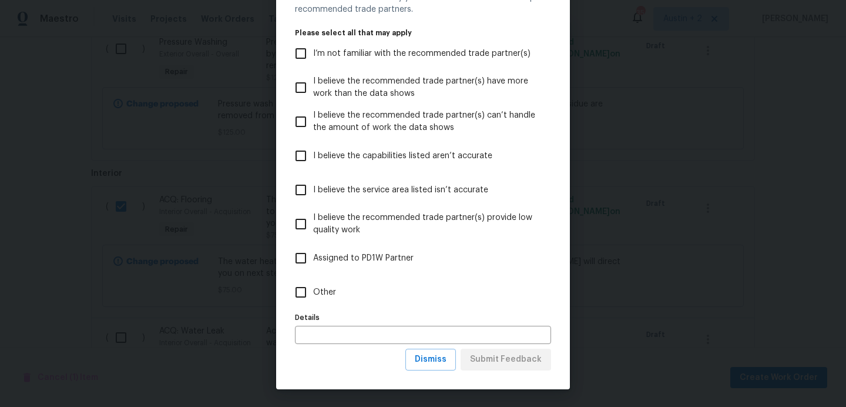
click at [337, 295] on label "Other" at bounding box center [415, 292] width 253 height 34
click at [313, 295] on input "Other" at bounding box center [301, 292] width 25 height 25
checkbox input "true"
click at [504, 361] on span "Submit Feedback" at bounding box center [506, 359] width 72 height 15
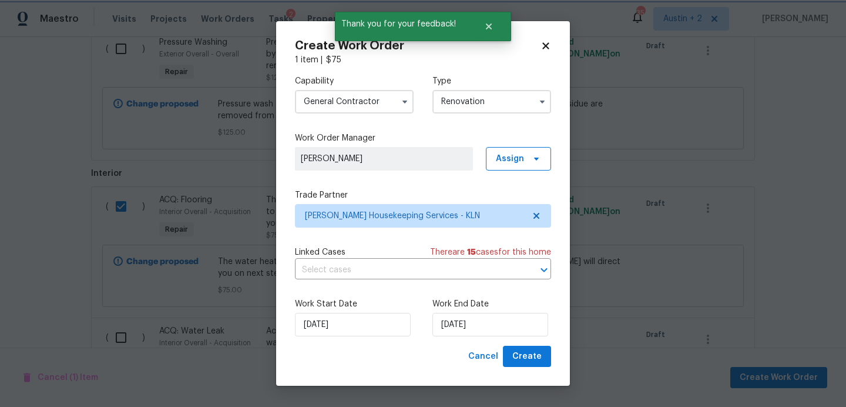
scroll to position [0, 0]
click at [470, 327] on input "[DATE]" at bounding box center [491, 325] width 116 height 24
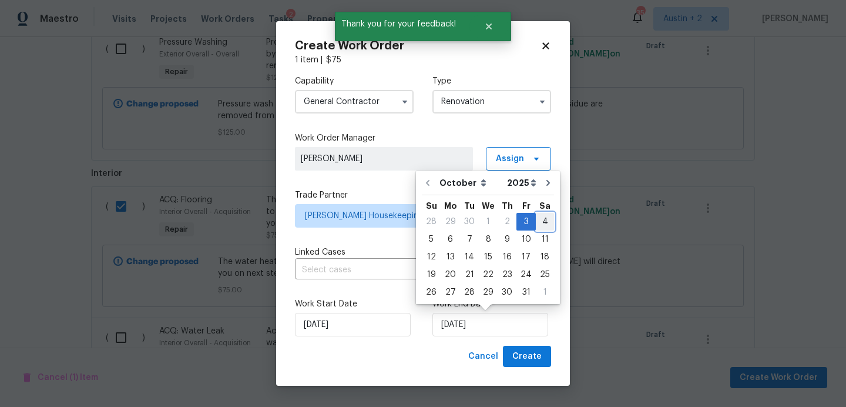
click at [538, 224] on div "4" at bounding box center [545, 221] width 18 height 16
type input "10/4/2025"
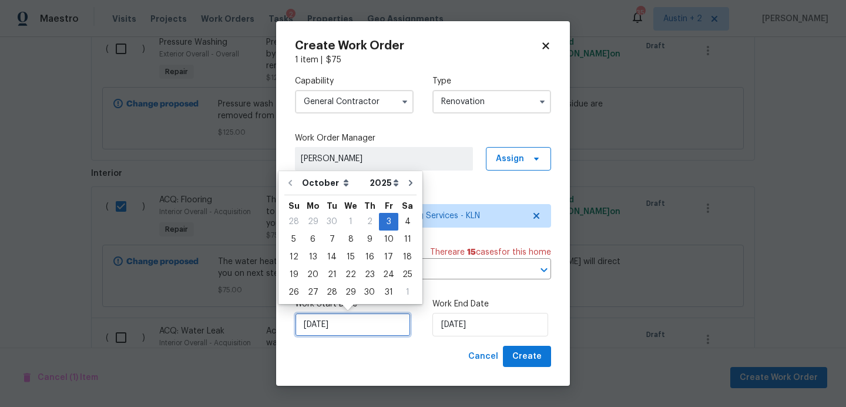
click at [359, 319] on input "[DATE]" at bounding box center [353, 325] width 116 height 24
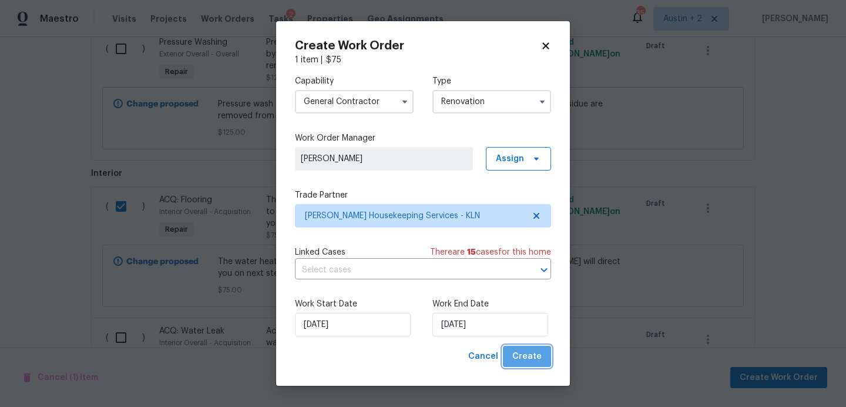
click at [533, 357] on span "Create" at bounding box center [527, 356] width 29 height 15
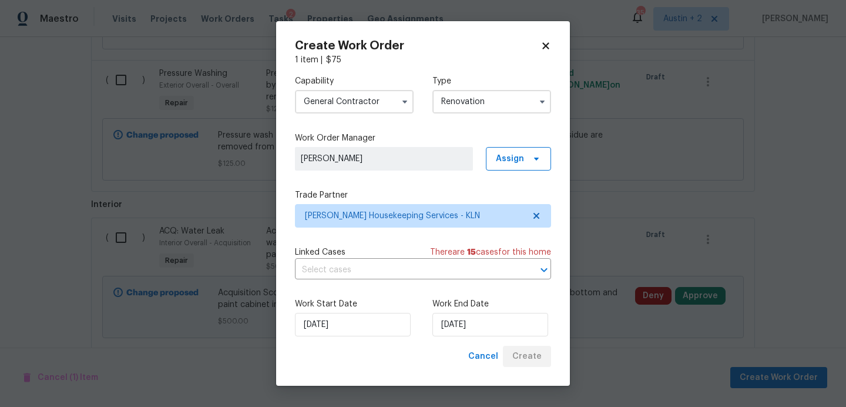
scroll to position [657, 0]
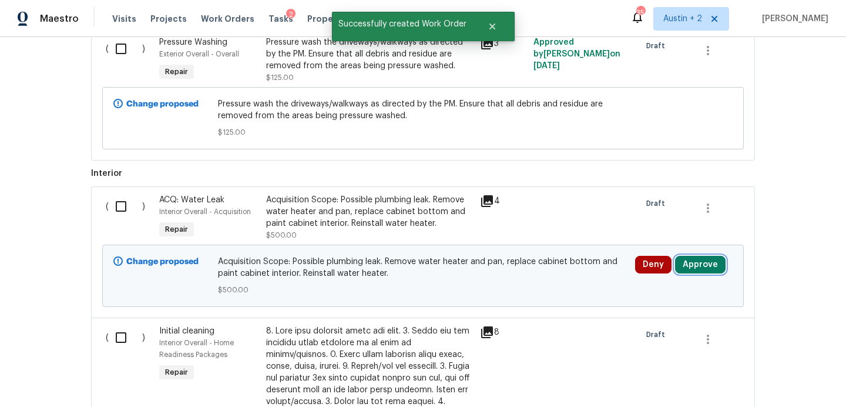
click at [692, 263] on button "Approve" at bounding box center [700, 265] width 51 height 18
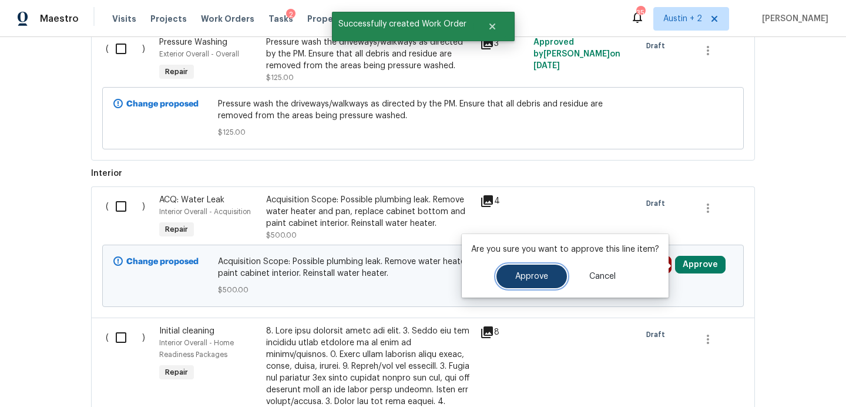
click at [536, 278] on span "Approve" at bounding box center [532, 276] width 33 height 9
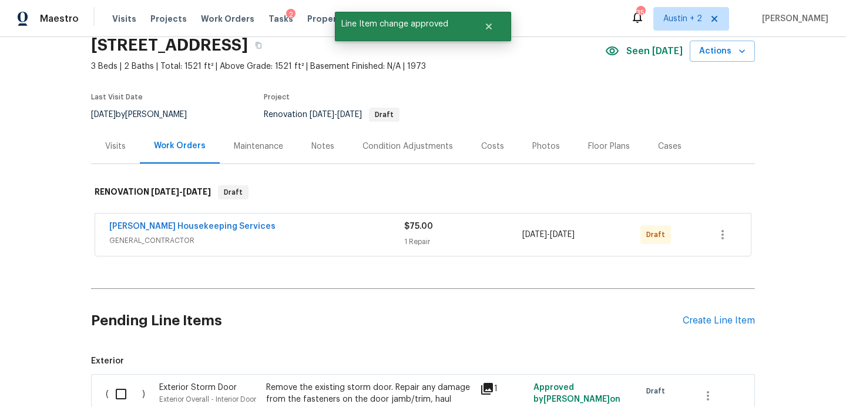
scroll to position [0, 0]
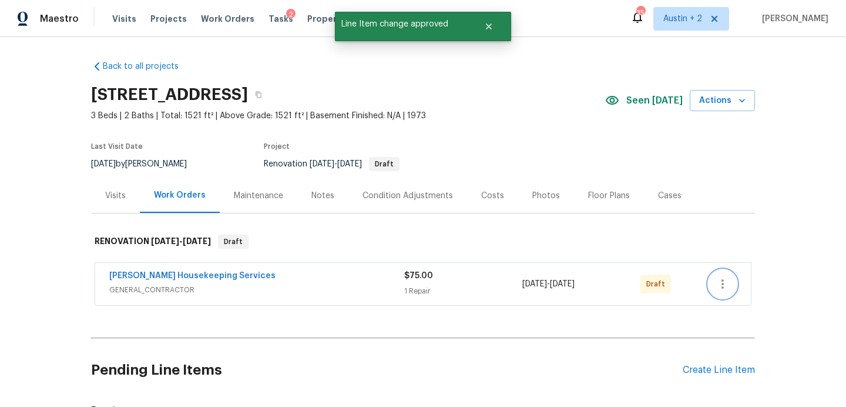
click at [722, 281] on icon "button" at bounding box center [723, 284] width 14 height 14
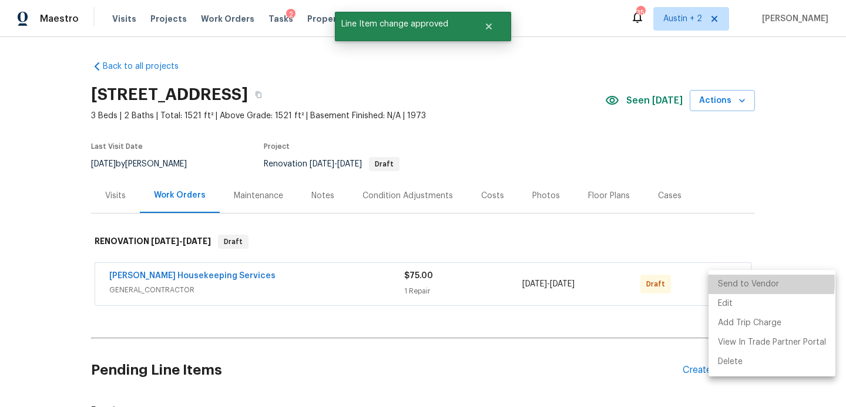
click at [736, 282] on li "Send to Vendor" at bounding box center [772, 284] width 127 height 19
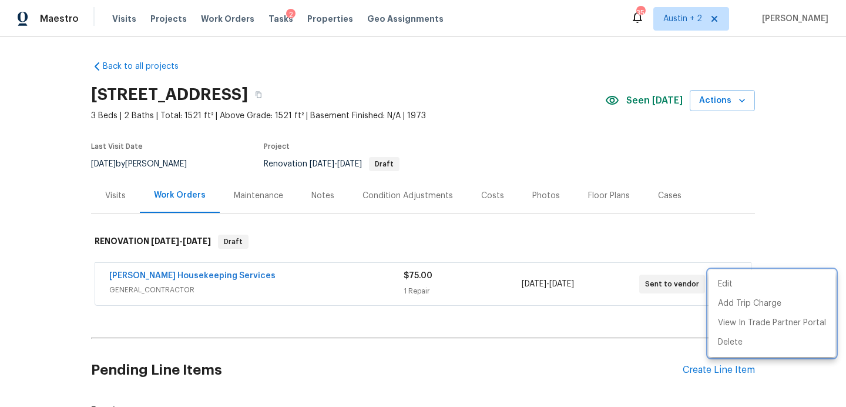
click at [384, 98] on div at bounding box center [423, 203] width 846 height 407
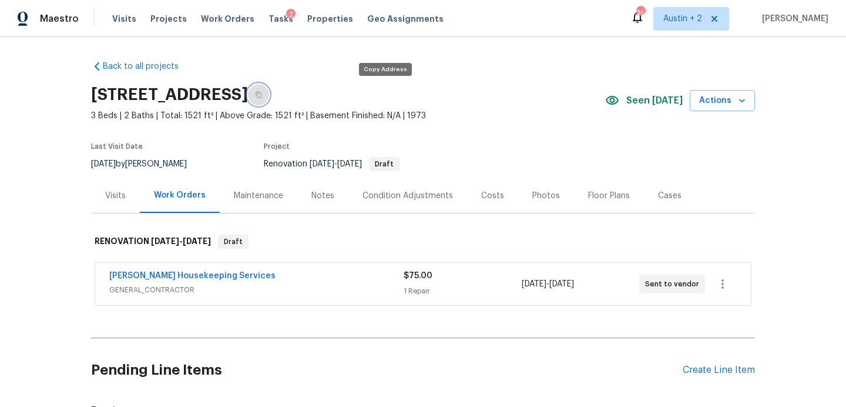
click at [262, 94] on icon "button" at bounding box center [258, 94] width 7 height 7
click at [217, 269] on div "Arelis Housekeeping Services GENERAL_CONTRACTOR $75.00 1 Repair 10/3/2025 - 10/…" at bounding box center [423, 284] width 656 height 42
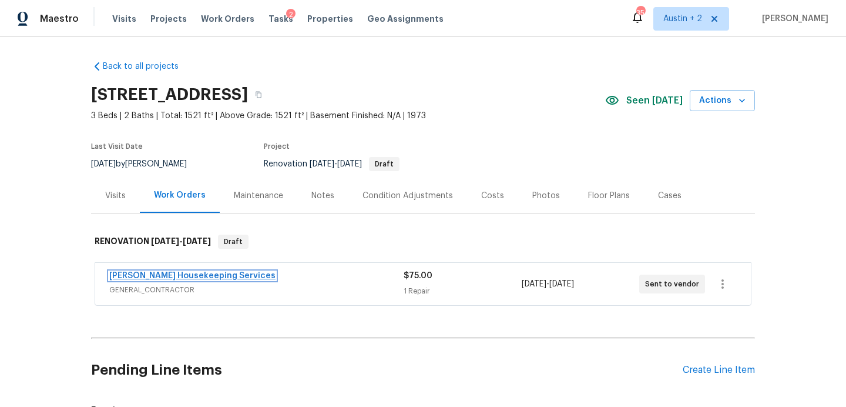
click at [209, 279] on link "[PERSON_NAME] Housekeeping Services" at bounding box center [192, 276] width 166 height 8
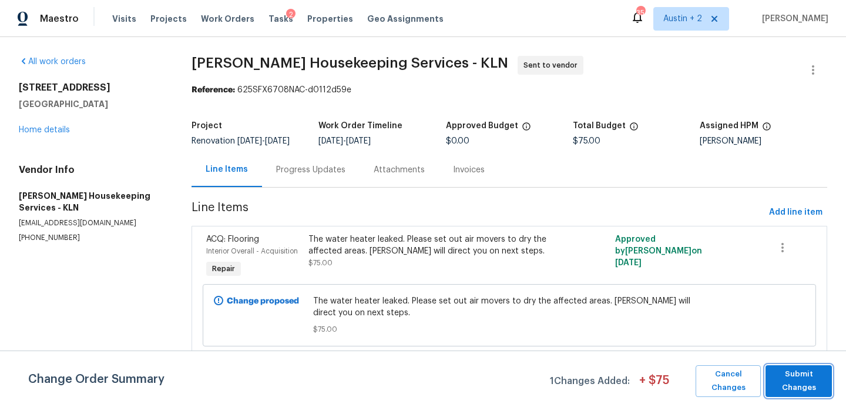
click at [799, 384] on span "Submit Changes" at bounding box center [799, 380] width 55 height 27
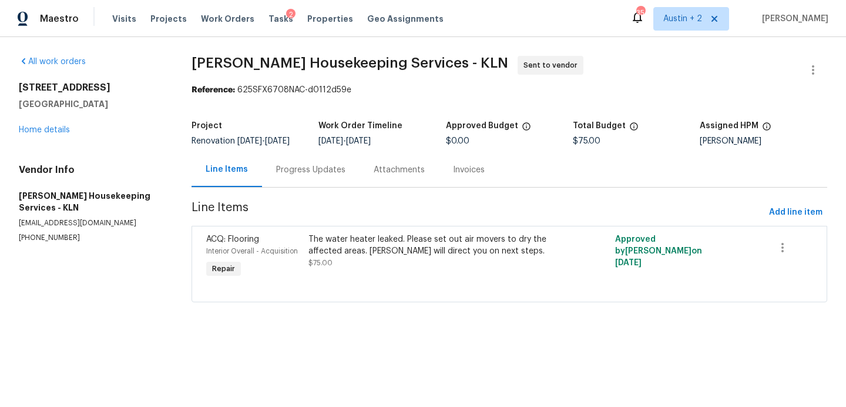
click at [303, 175] on div "Progress Updates" at bounding box center [310, 170] width 69 height 12
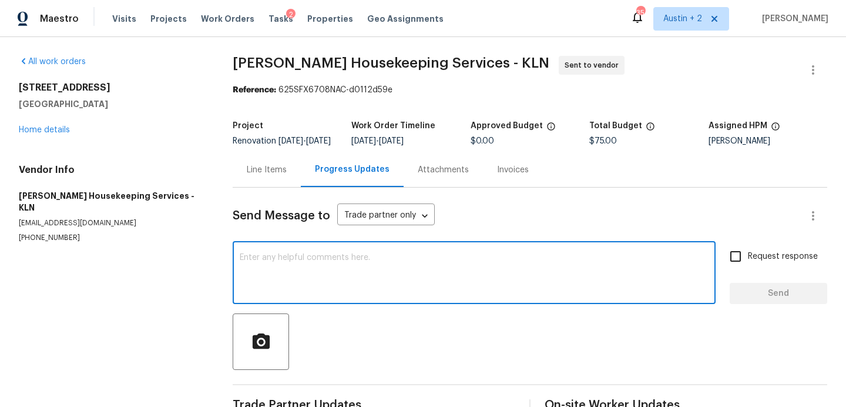
click at [299, 268] on textarea at bounding box center [474, 273] width 469 height 41
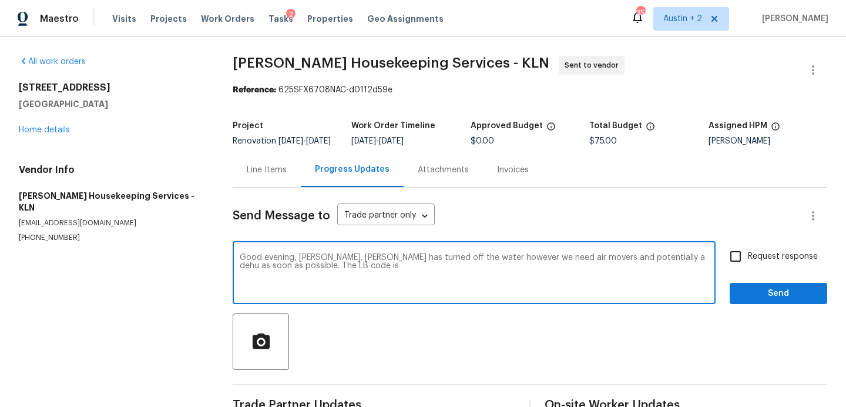
paste textarea "1775"
type textarea "Good evening, Arelis. Nelson has turned off the water however we need air mover…"
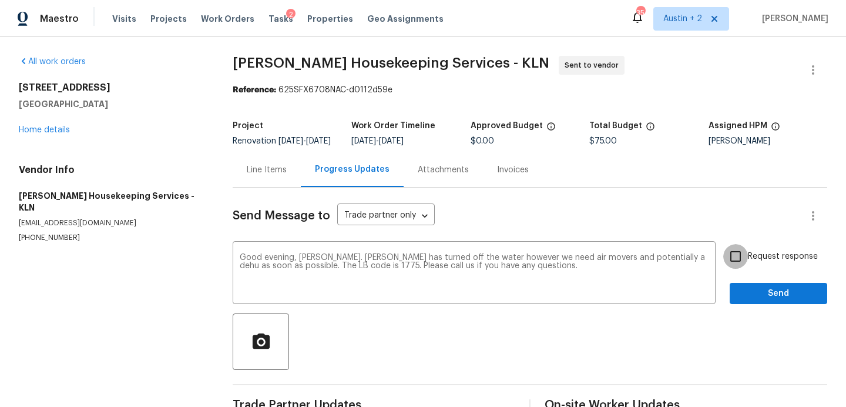
click at [739, 265] on input "Request response" at bounding box center [736, 256] width 25 height 25
checkbox input "true"
click at [750, 299] on span "Send" at bounding box center [778, 293] width 79 height 15
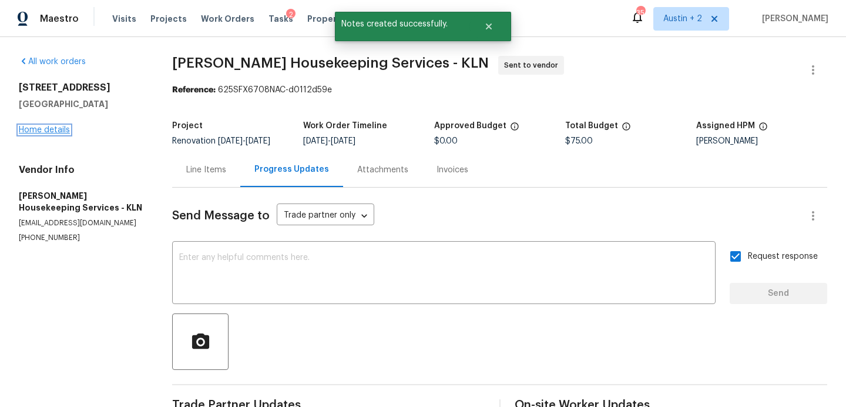
click at [50, 129] on link "Home details" at bounding box center [44, 130] width 51 height 8
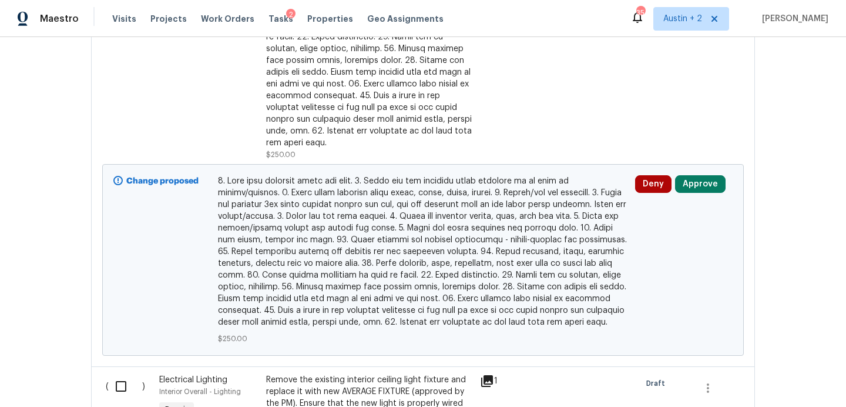
scroll to position [1166, 0]
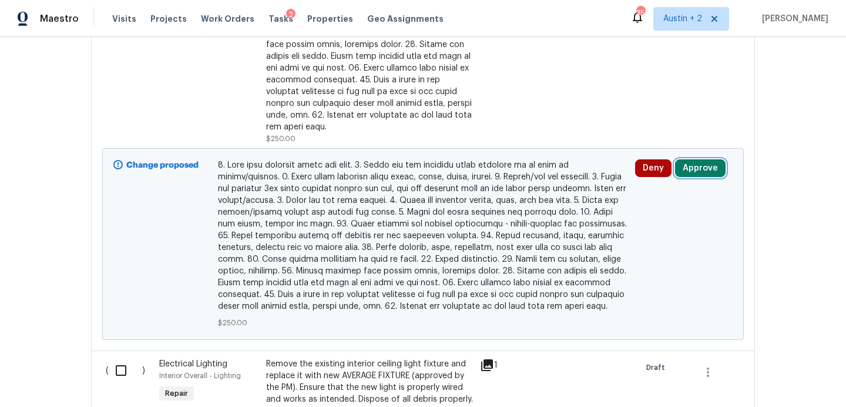
click at [698, 159] on button "Approve" at bounding box center [700, 168] width 51 height 18
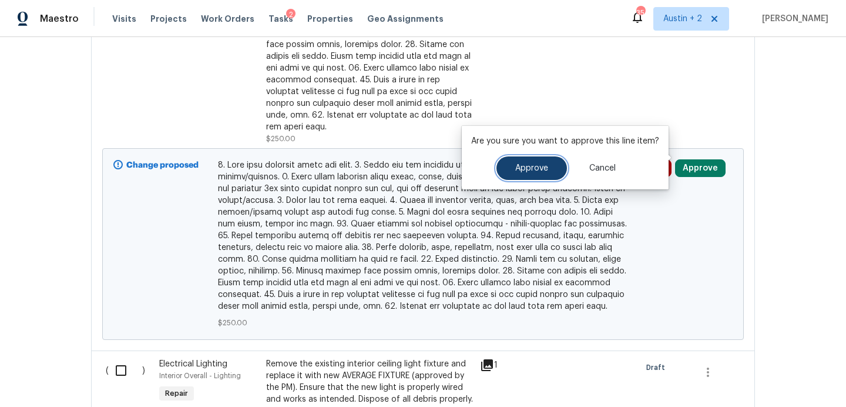
click at [524, 163] on button "Approve" at bounding box center [532, 168] width 71 height 24
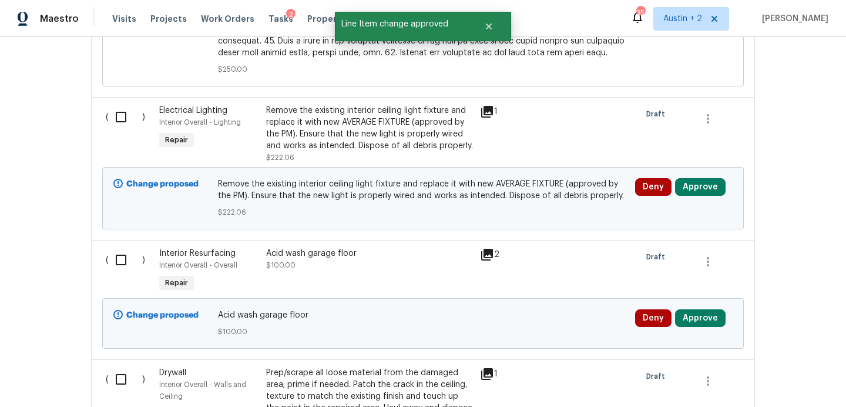
scroll to position [1417, 0]
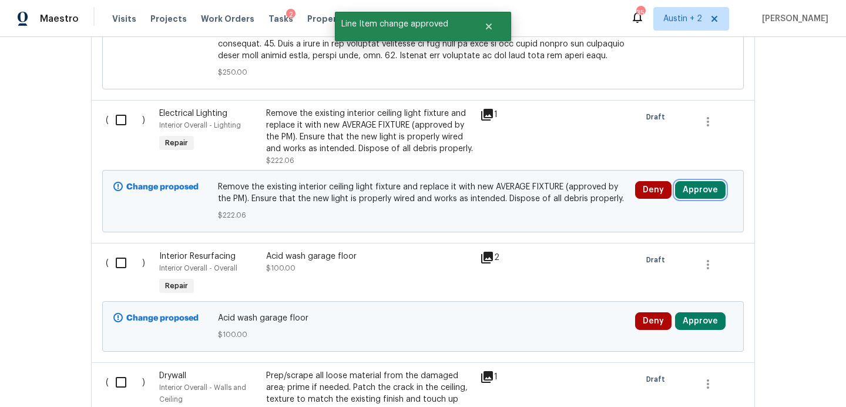
click at [700, 183] on button "Approve" at bounding box center [700, 190] width 51 height 18
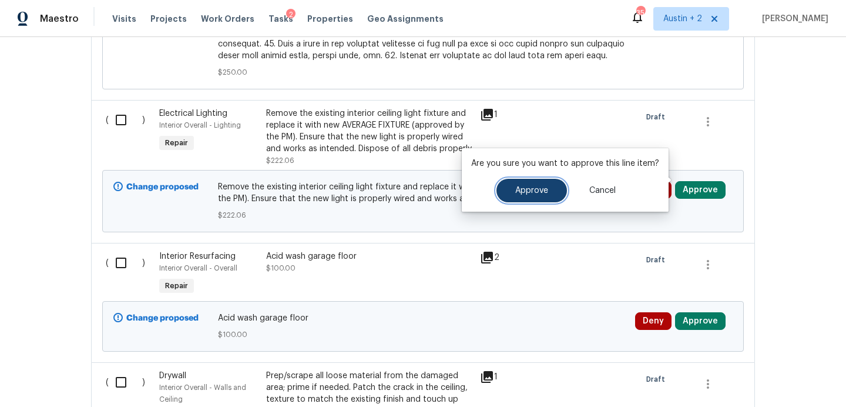
click at [544, 202] on button "Approve" at bounding box center [532, 191] width 71 height 24
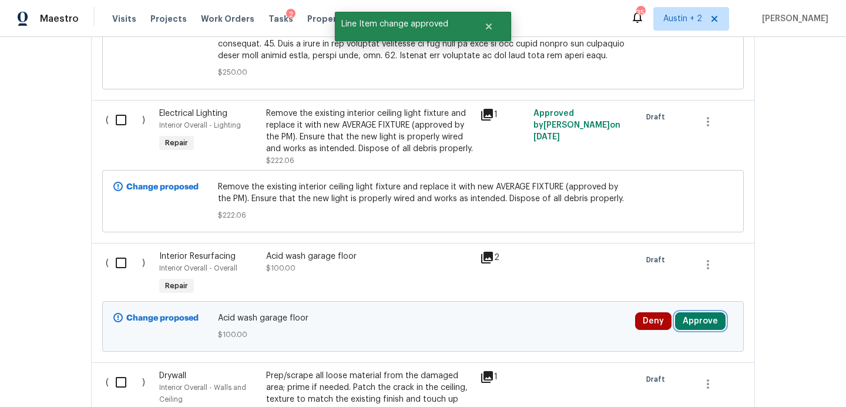
click at [682, 312] on button "Approve" at bounding box center [700, 321] width 51 height 18
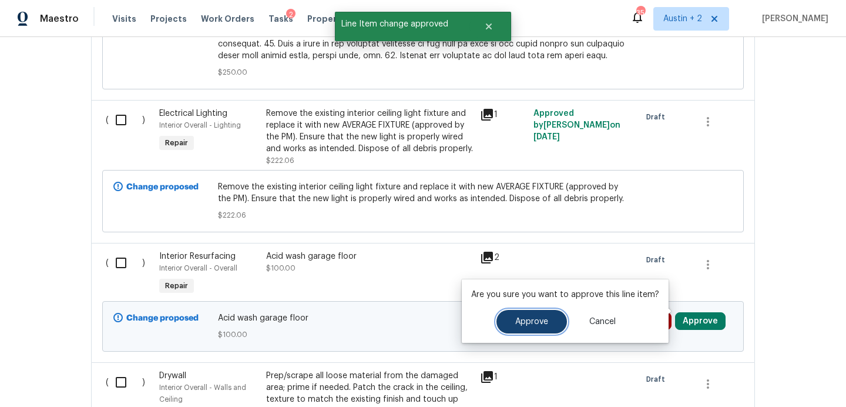
click at [536, 319] on span "Approve" at bounding box center [532, 321] width 33 height 9
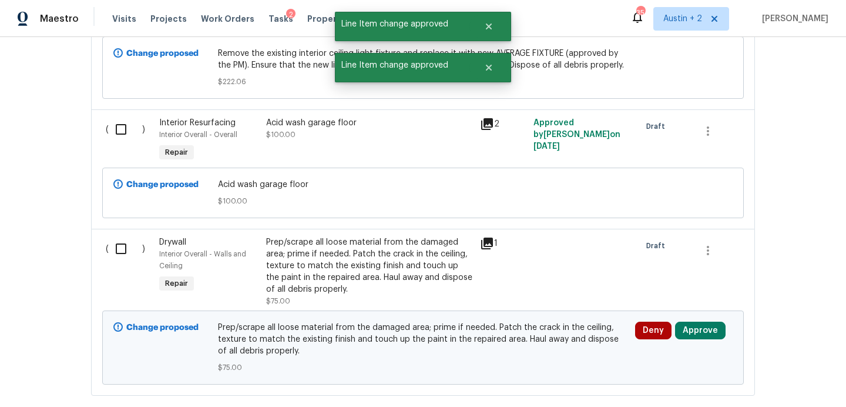
scroll to position [1609, 0]
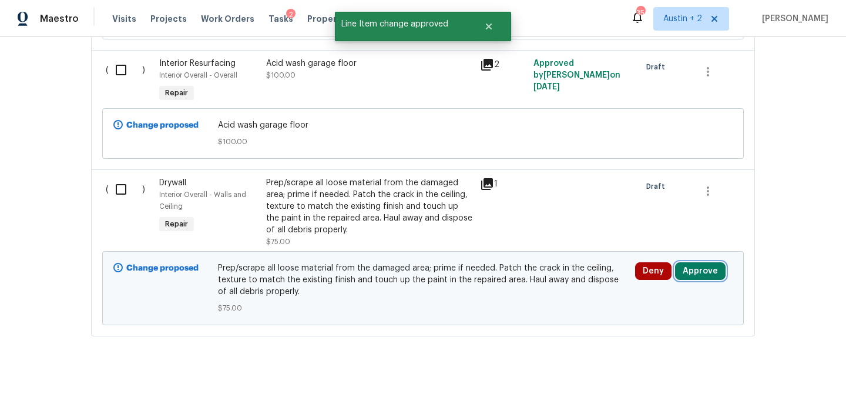
click at [705, 262] on button "Approve" at bounding box center [700, 271] width 51 height 18
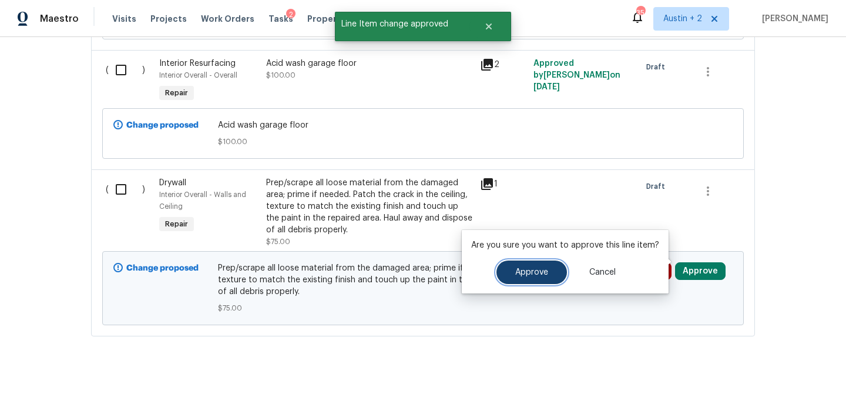
click at [518, 276] on span "Approve" at bounding box center [532, 272] width 33 height 9
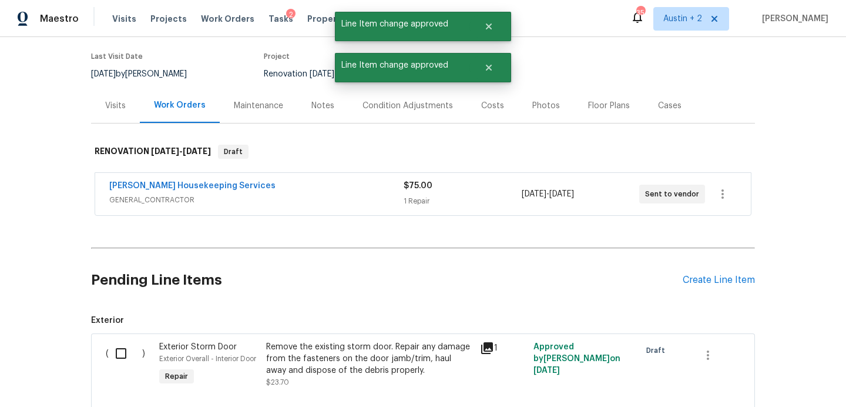
scroll to position [0, 0]
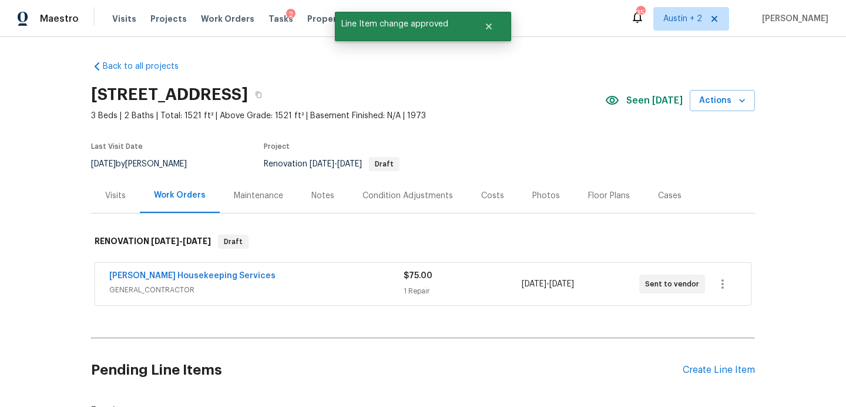
click at [486, 191] on div "Costs" at bounding box center [492, 196] width 23 height 12
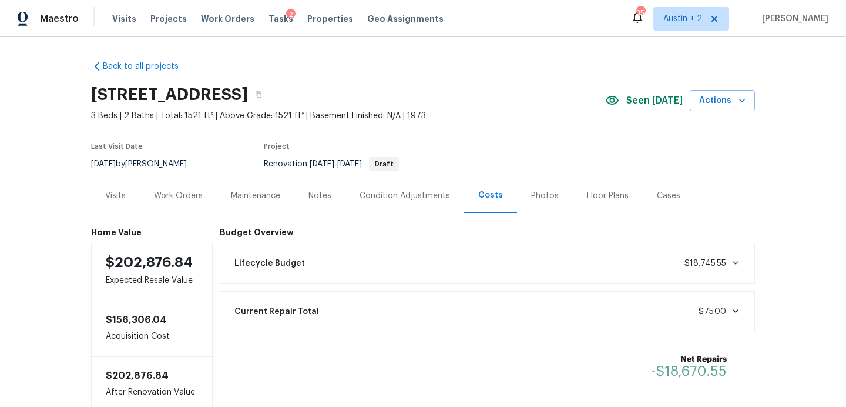
click at [187, 196] on div "Work Orders" at bounding box center [178, 196] width 49 height 12
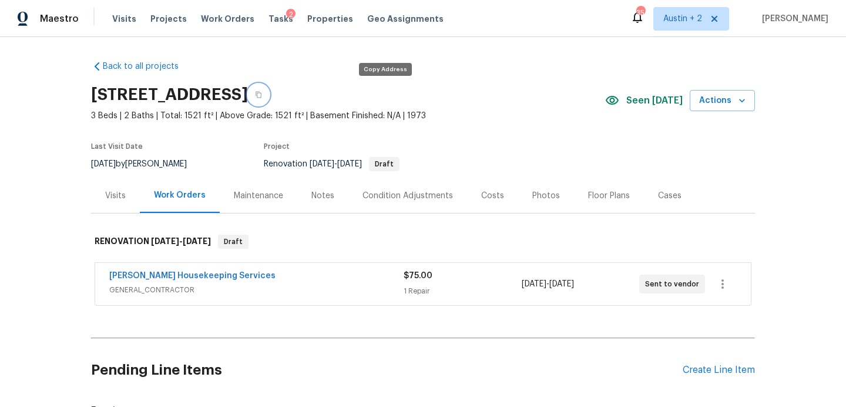
click at [262, 96] on icon "button" at bounding box center [258, 94] width 7 height 7
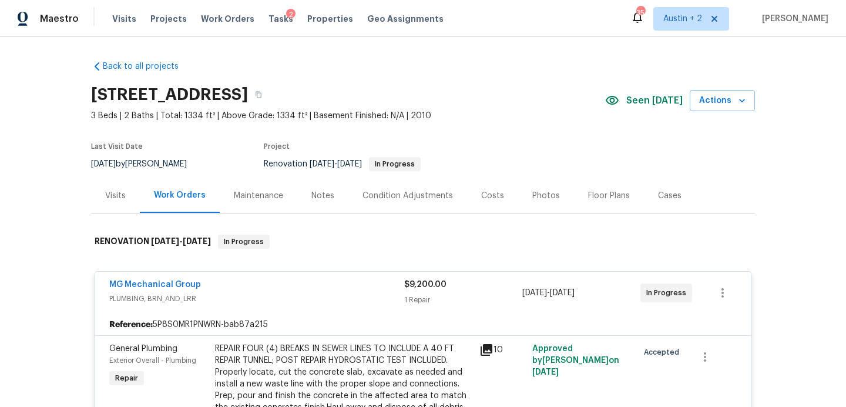
click at [269, 17] on span "Tasks" at bounding box center [281, 19] width 25 height 8
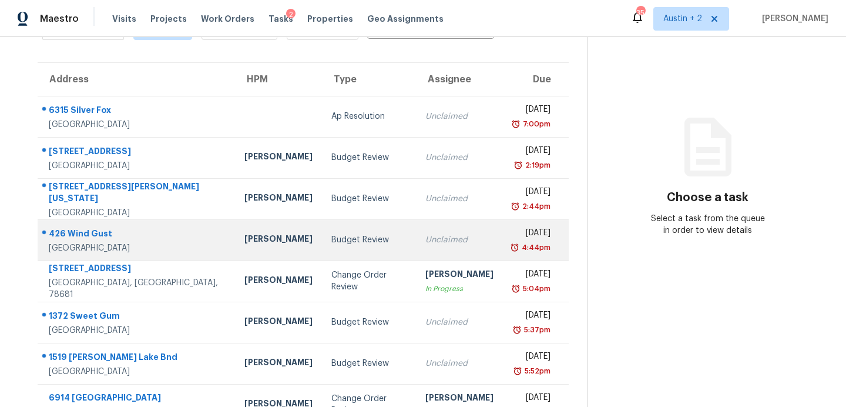
scroll to position [76, 0]
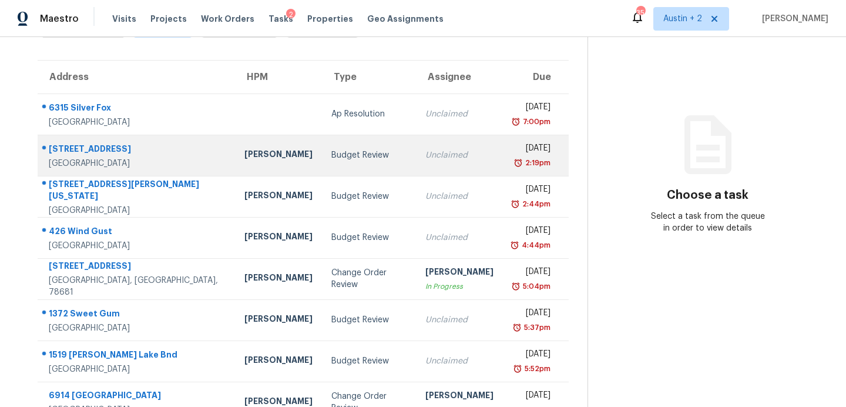
click at [332, 160] on div "Budget Review" at bounding box center [369, 155] width 75 height 12
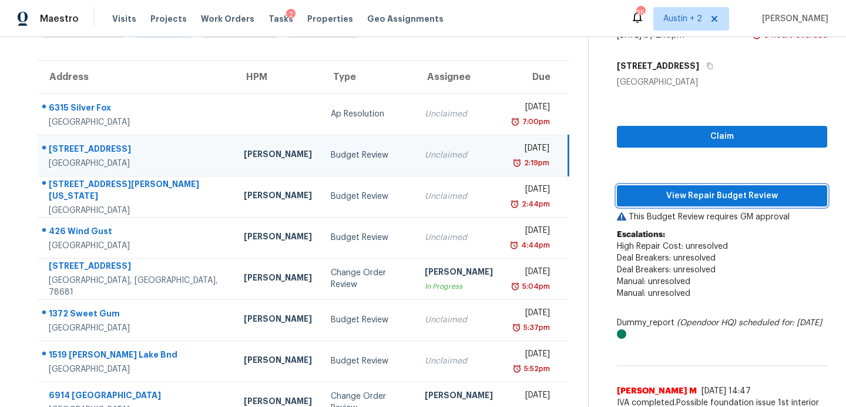
click at [704, 190] on span "View Repair Budget Review" at bounding box center [723, 196] width 192 height 15
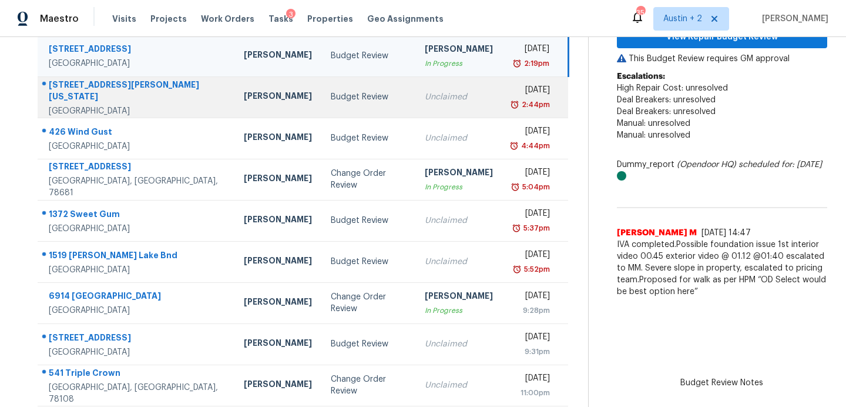
scroll to position [186, 0]
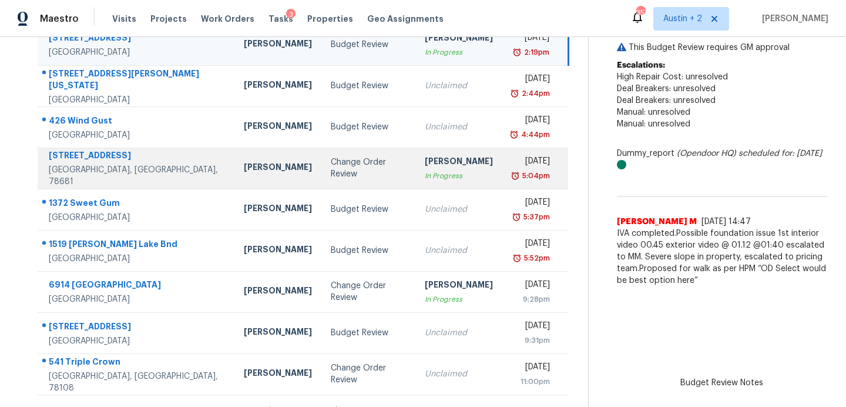
click at [322, 180] on td "Change Order Review" at bounding box center [368, 168] width 93 height 41
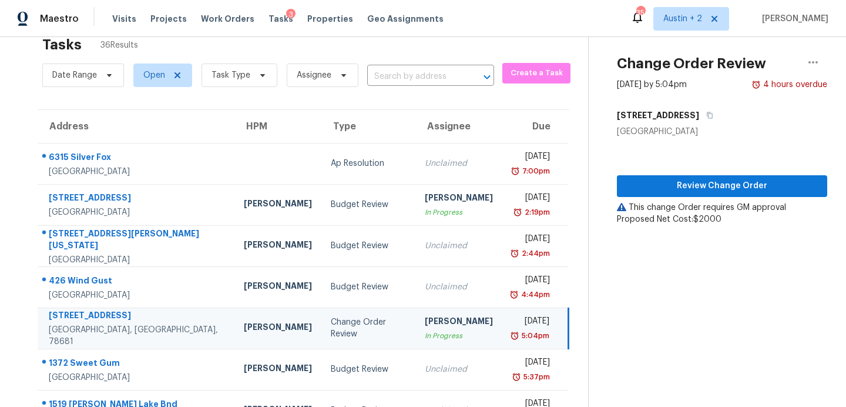
scroll to position [22, 0]
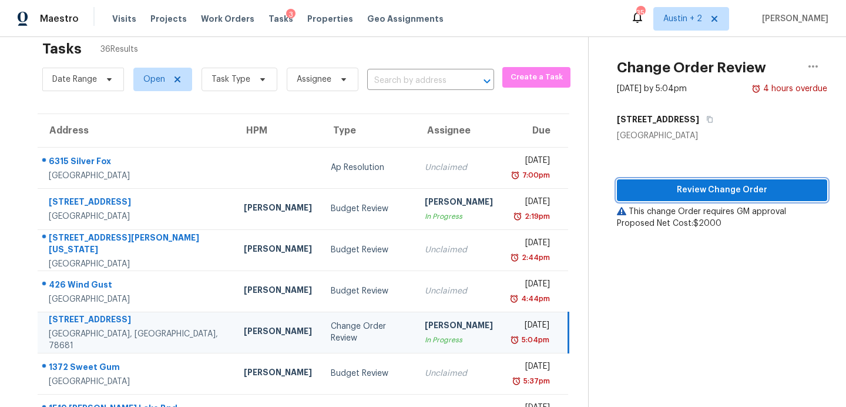
click at [664, 189] on span "Review Change Order" at bounding box center [723, 190] width 192 height 15
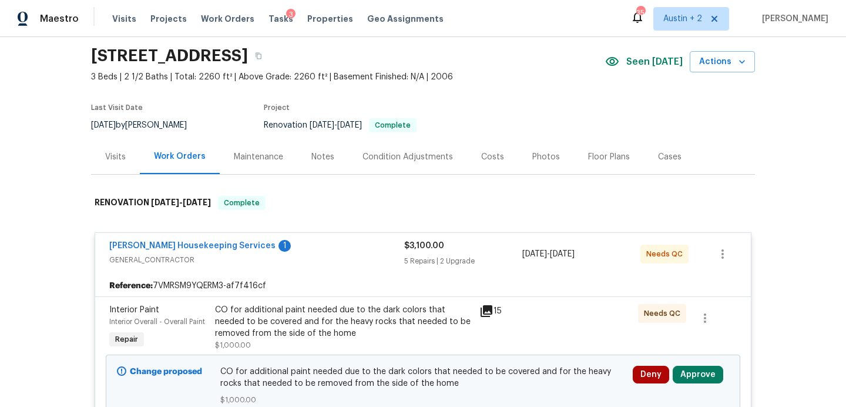
scroll to position [38, 0]
click at [326, 152] on div "Notes" at bounding box center [323, 158] width 23 height 12
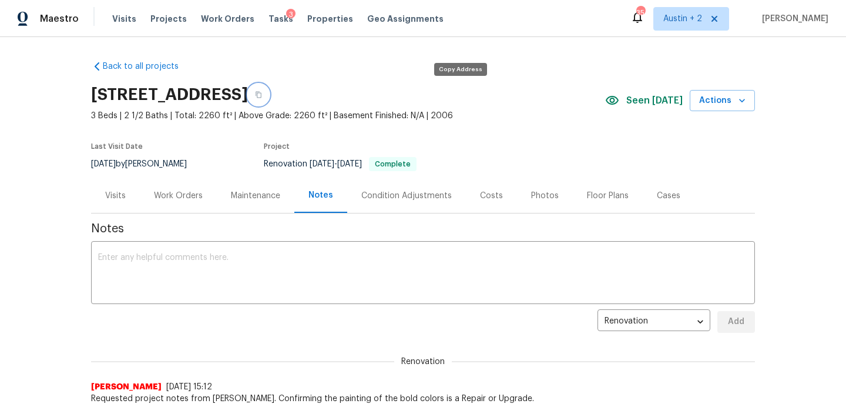
click at [262, 92] on icon "button" at bounding box center [259, 95] width 6 height 6
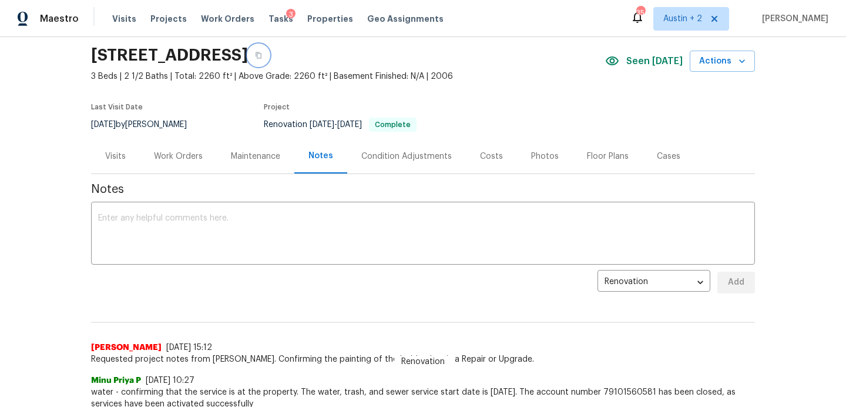
scroll to position [26, 0]
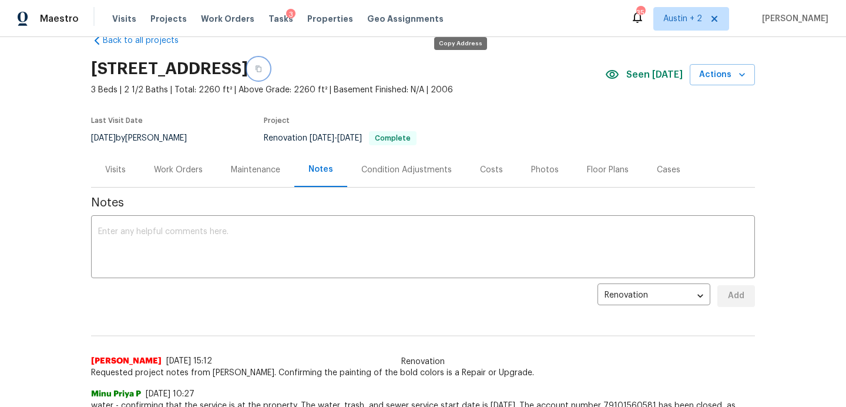
click at [269, 72] on button "button" at bounding box center [258, 68] width 21 height 21
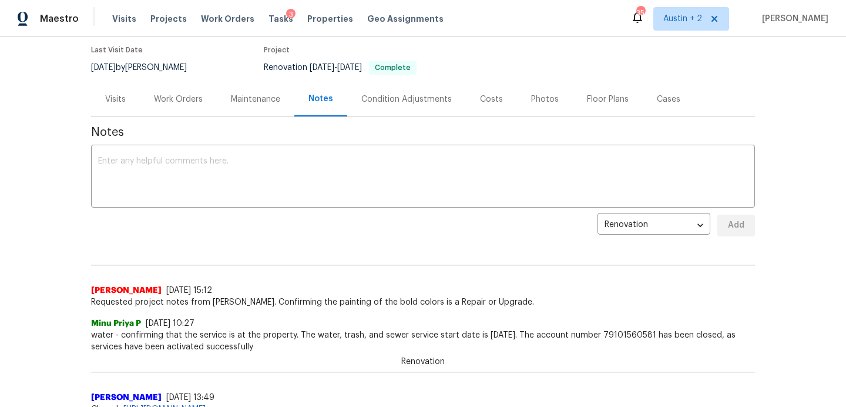
scroll to position [0, 0]
